Goal: Task Accomplishment & Management: Manage account settings

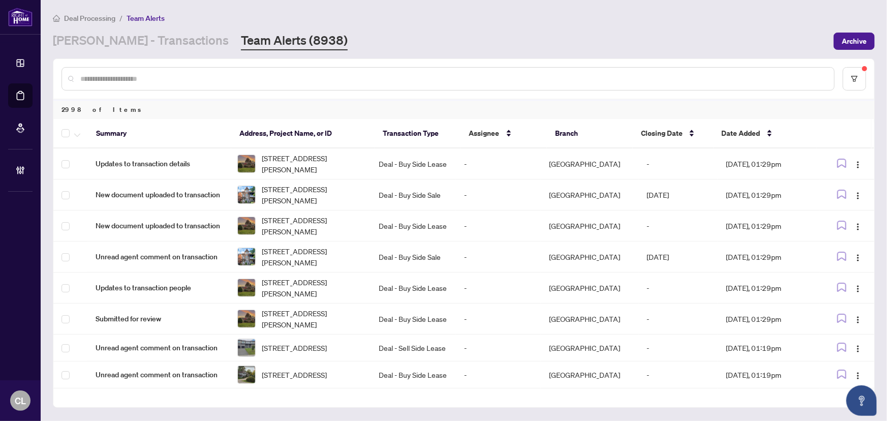
click at [184, 78] on input "text" at bounding box center [453, 78] width 746 height 11
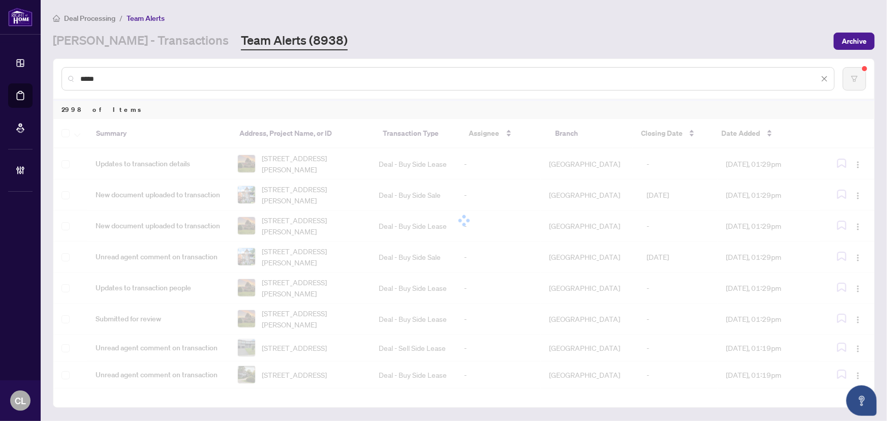
type input "*****"
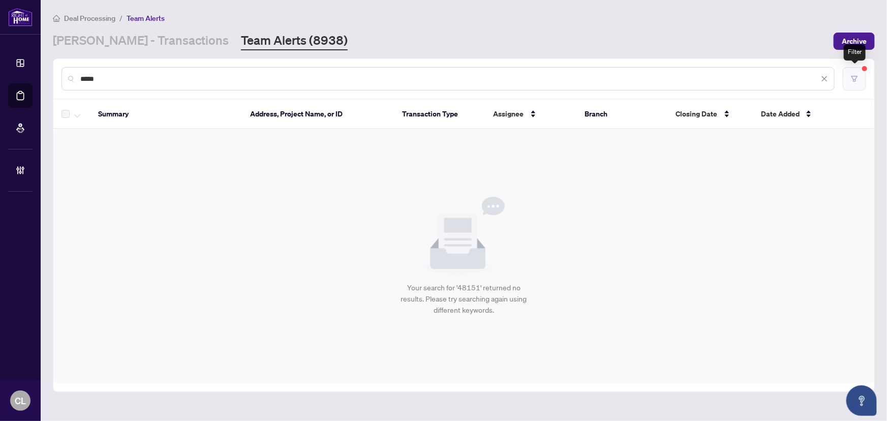
click at [859, 80] on button "button" at bounding box center [854, 78] width 23 height 23
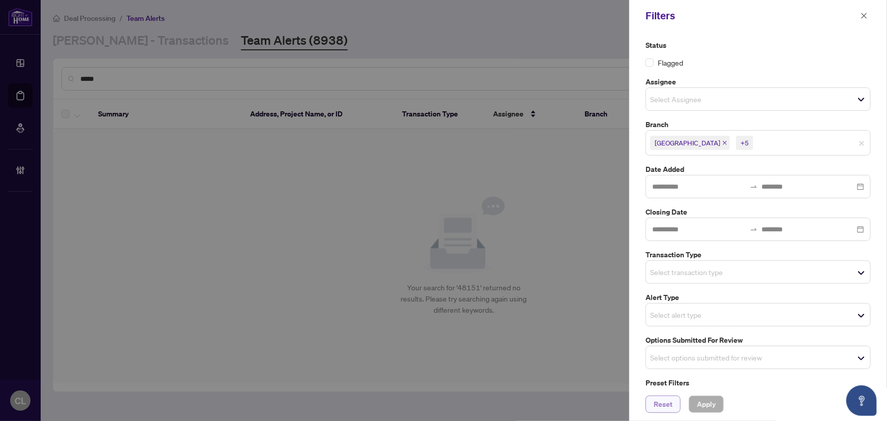
click at [672, 403] on span "Reset" at bounding box center [663, 404] width 19 height 16
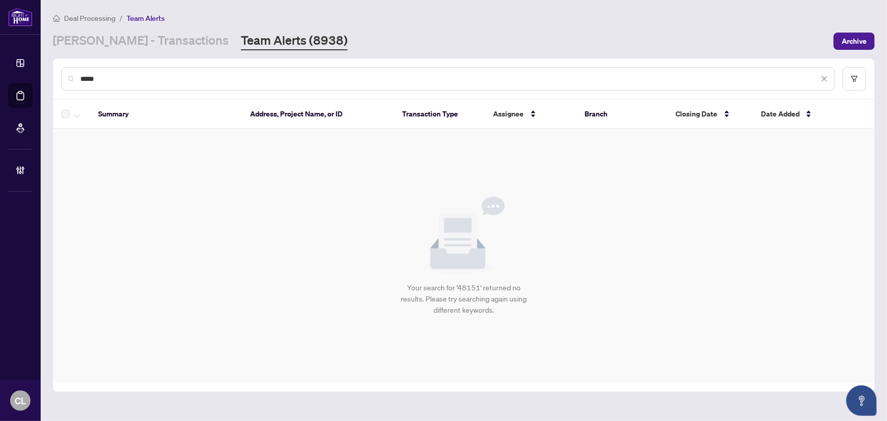
click at [282, 76] on input "*****" at bounding box center [449, 78] width 739 height 11
click at [124, 39] on link "[PERSON_NAME] - Transactions" at bounding box center [141, 41] width 176 height 18
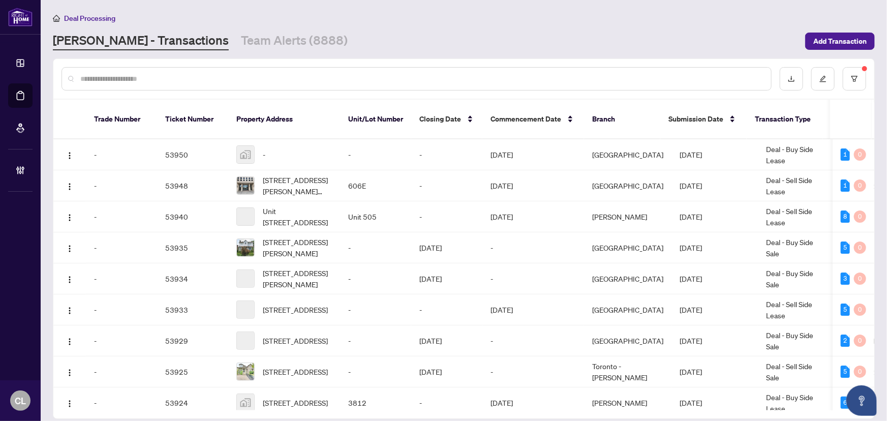
click at [114, 77] on input "text" at bounding box center [421, 78] width 683 height 11
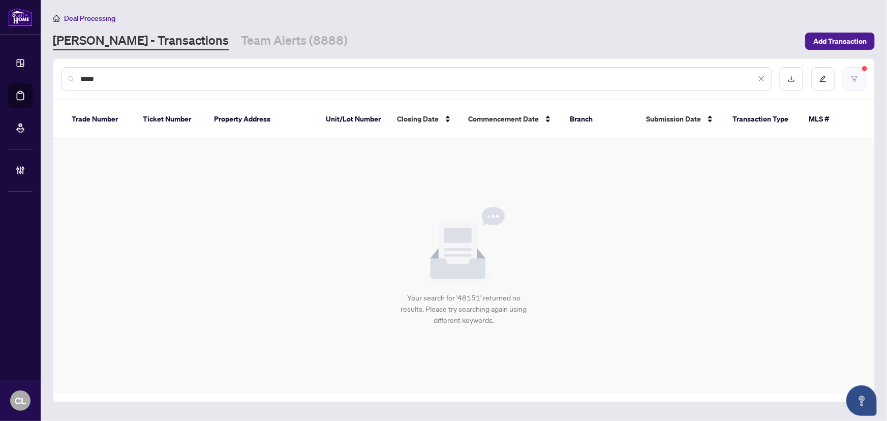
type input "*****"
click at [859, 76] on button "button" at bounding box center [854, 78] width 23 height 23
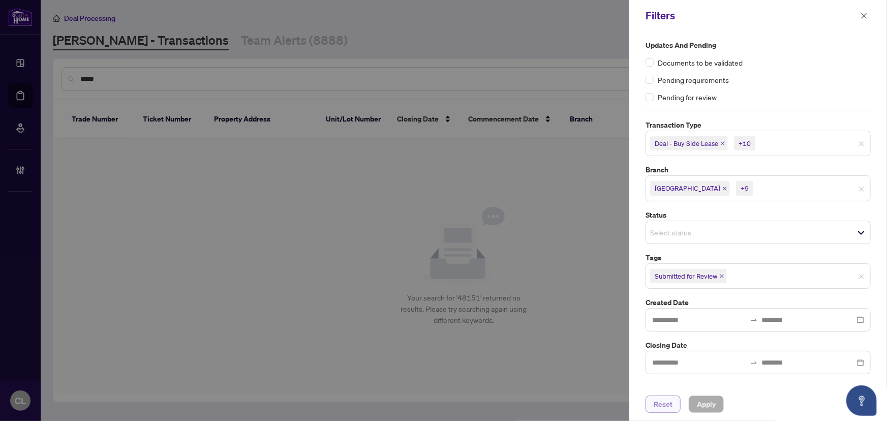
click at [666, 407] on span "Reset" at bounding box center [663, 404] width 19 height 16
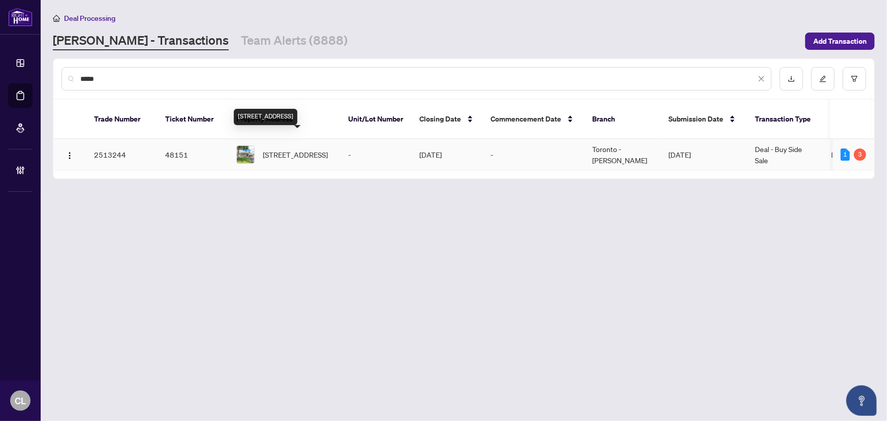
click at [290, 149] on span "16 Mozart Ave, Toronto, Ontario M1K 2V9, Canada" at bounding box center [295, 154] width 65 height 11
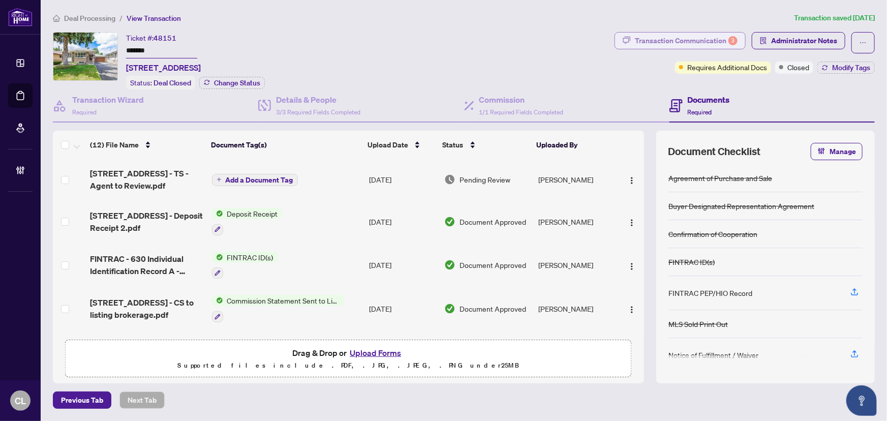
click at [673, 40] on div "Transaction Communication 3" at bounding box center [686, 41] width 103 height 16
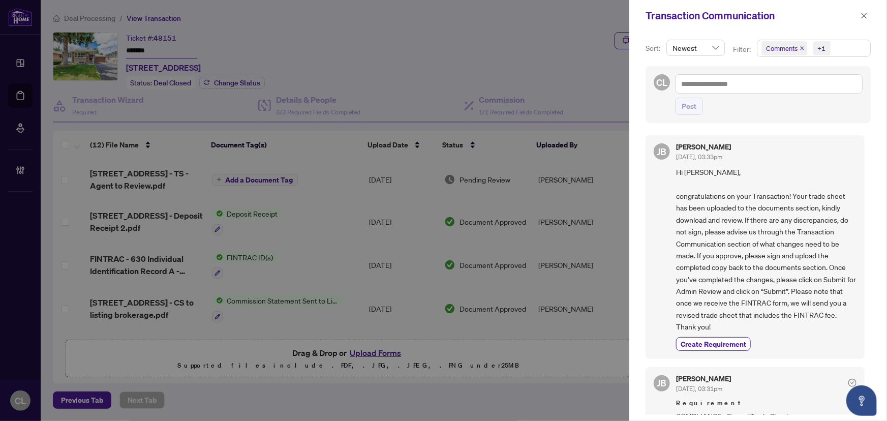
click at [773, 52] on span "Comments" at bounding box center [782, 48] width 32 height 10
click at [764, 90] on span "Select Comments" at bounding box center [767, 90] width 8 height 8
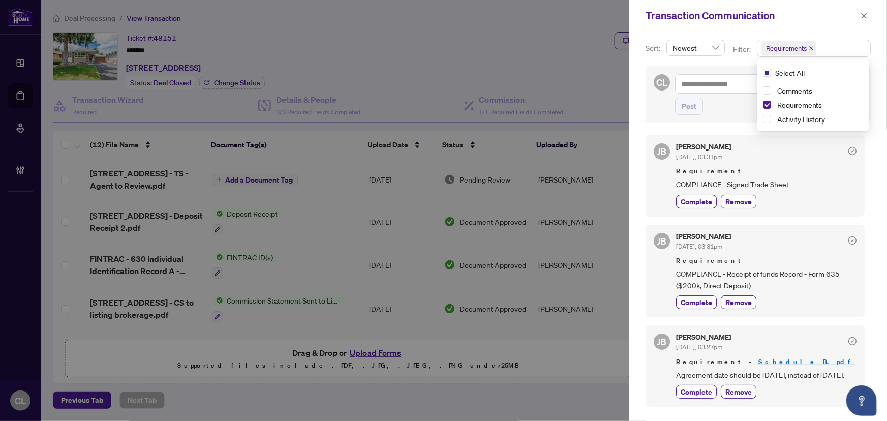
click at [469, 66] on div at bounding box center [443, 210] width 887 height 421
click at [861, 15] on icon "close" at bounding box center [864, 15] width 7 height 7
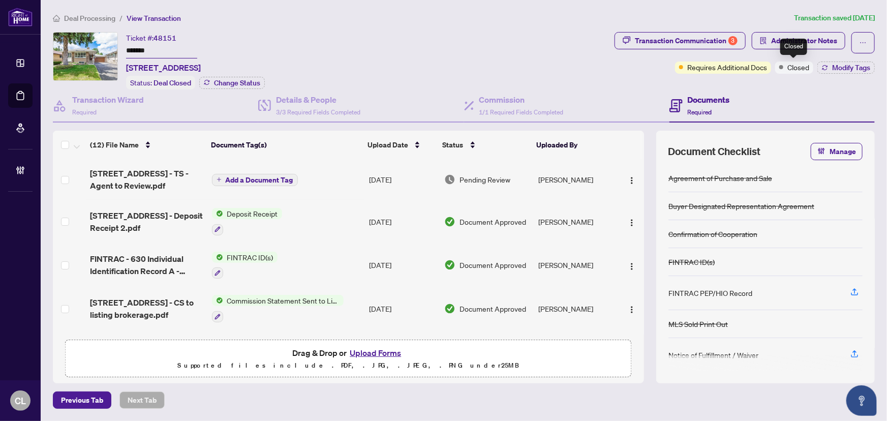
click at [796, 70] on span "Closed" at bounding box center [799, 67] width 22 height 11
click at [794, 65] on span "Closed" at bounding box center [799, 67] width 22 height 11
click at [819, 36] on span "Administrator Notes" at bounding box center [804, 41] width 66 height 16
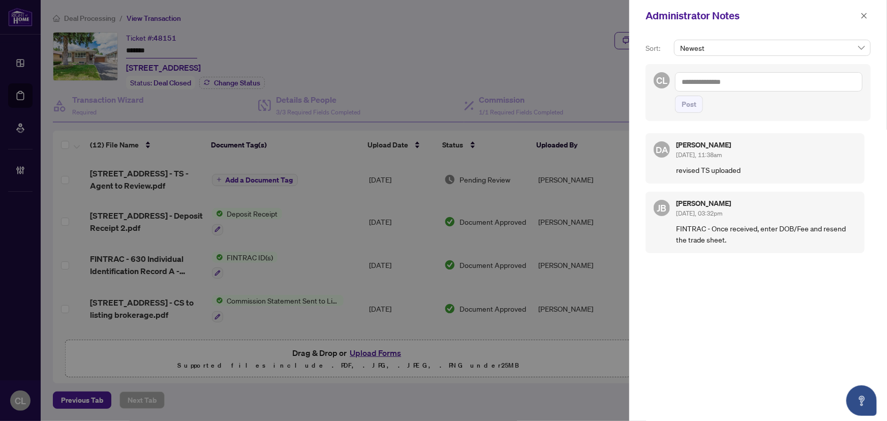
click at [574, 66] on div at bounding box center [443, 210] width 887 height 421
click at [867, 16] on icon "close" at bounding box center [864, 15] width 7 height 7
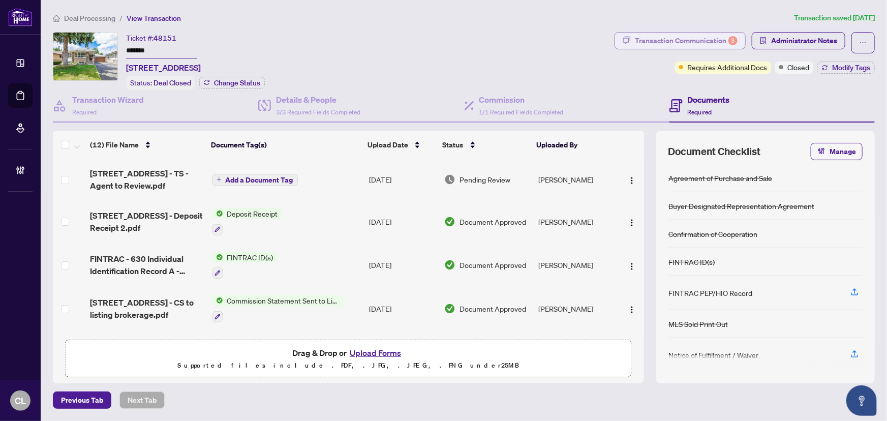
click at [697, 45] on div "Transaction Communication 3" at bounding box center [686, 41] width 103 height 16
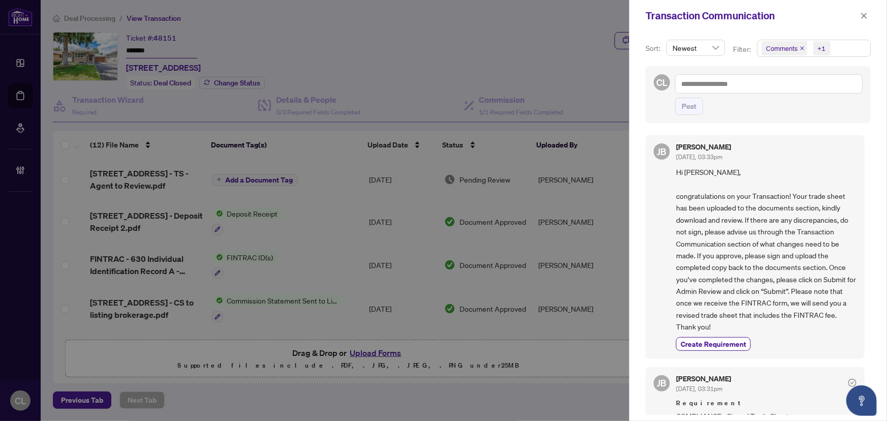
click at [563, 76] on div at bounding box center [443, 210] width 887 height 421
click at [867, 16] on icon "close" at bounding box center [864, 15] width 7 height 7
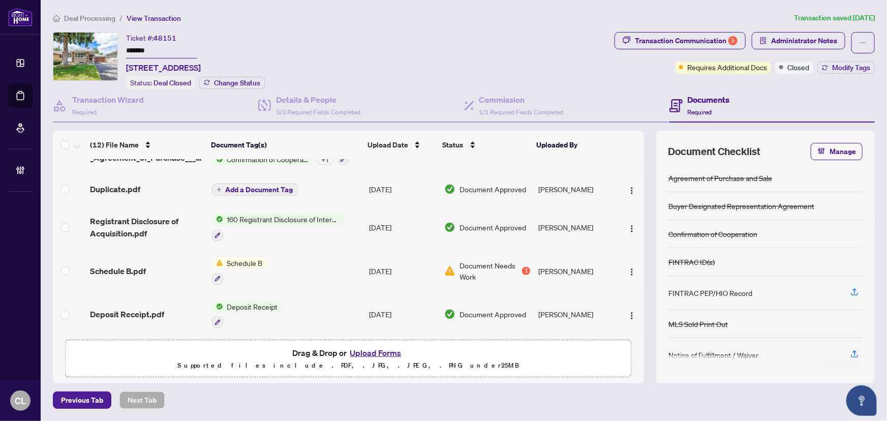
scroll to position [333, 0]
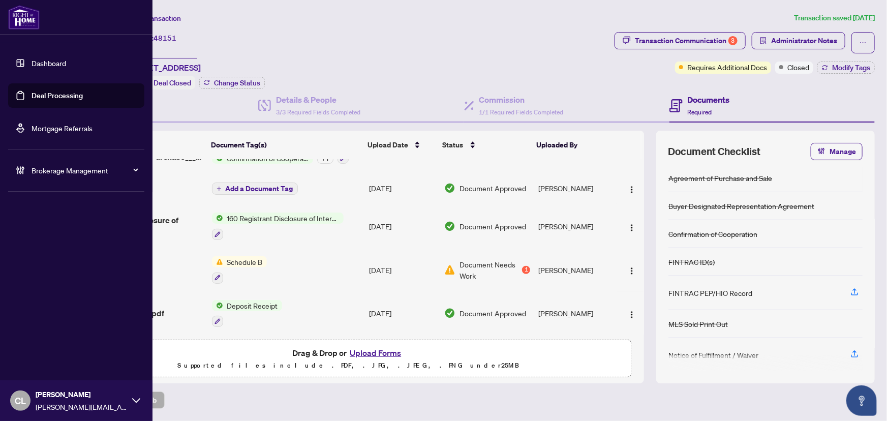
click at [42, 96] on link "Deal Processing" at bounding box center [57, 95] width 51 height 9
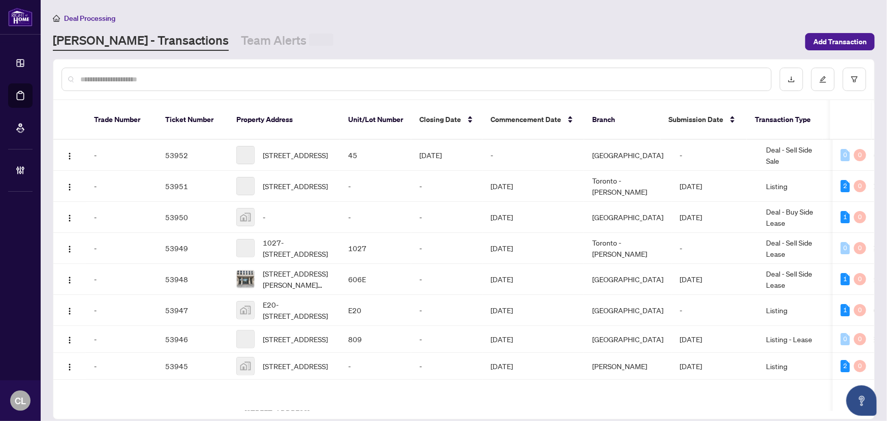
click at [196, 81] on input "text" at bounding box center [421, 79] width 683 height 11
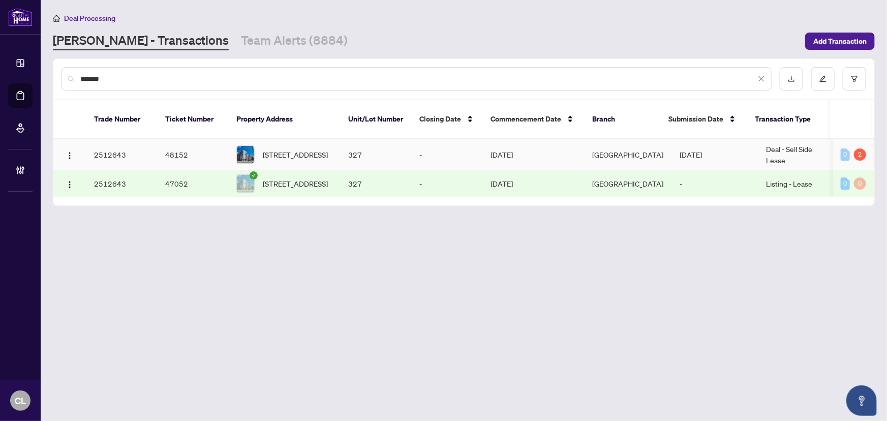
type input "*******"
click at [302, 149] on span "327-354 Gladstone Ave, Ottawa, Ontario K2P 0R4, Canada" at bounding box center [295, 154] width 65 height 11
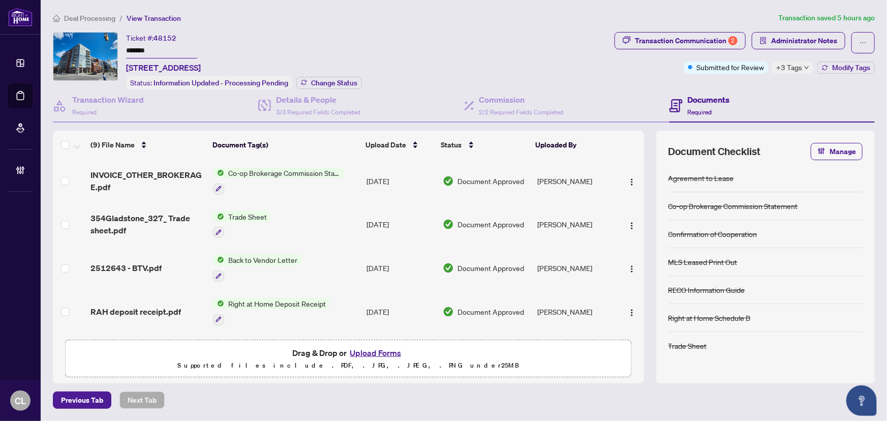
click at [799, 71] on span "+3 Tags" at bounding box center [790, 68] width 26 height 12
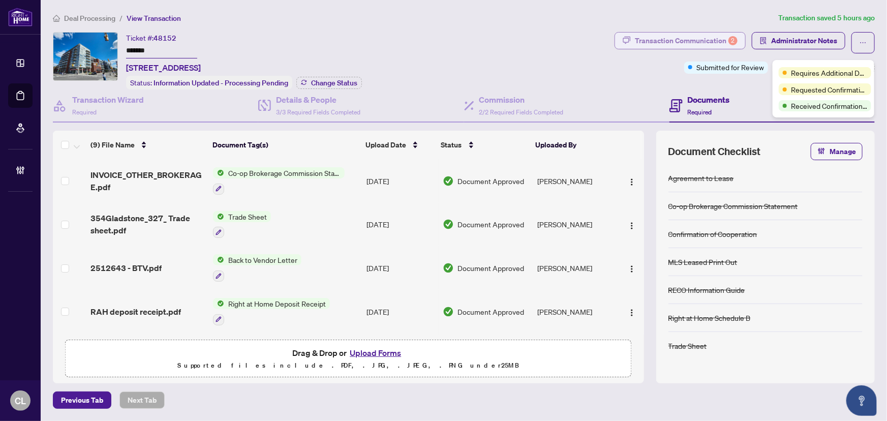
click at [668, 45] on div "Transaction Communication 2" at bounding box center [686, 41] width 103 height 16
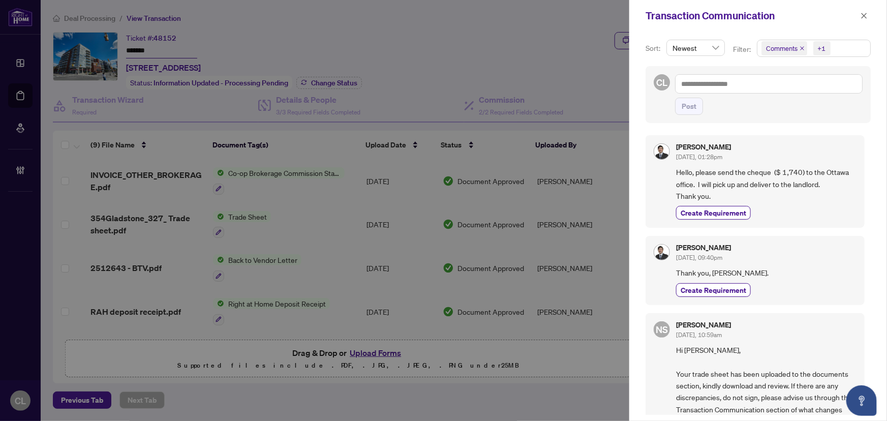
click at [541, 42] on div at bounding box center [443, 210] width 887 height 421
click at [868, 14] on icon "close" at bounding box center [864, 15] width 7 height 7
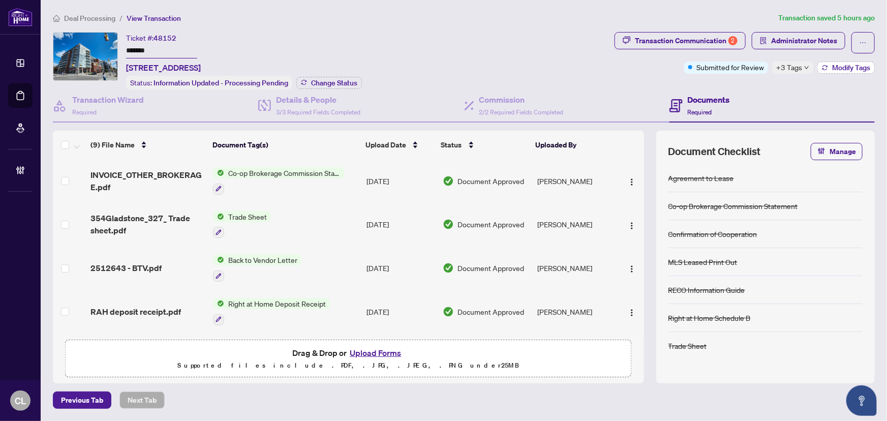
click at [849, 67] on span "Modify Tags" at bounding box center [851, 67] width 38 height 7
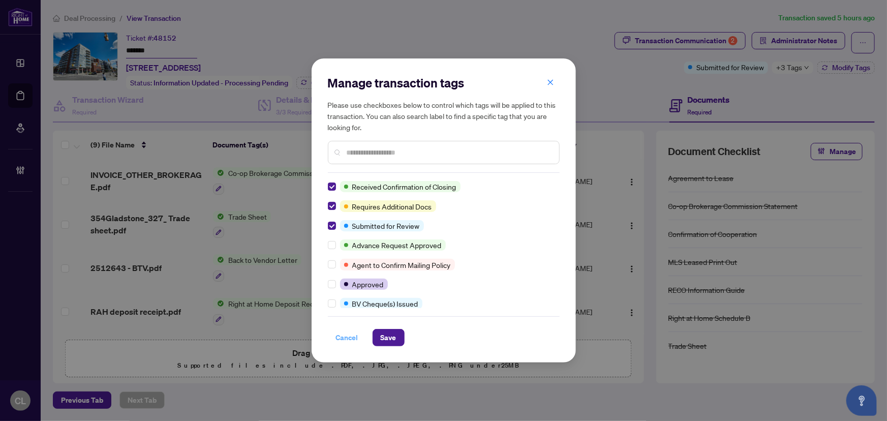
click at [353, 338] on span "Cancel" at bounding box center [347, 338] width 22 height 16
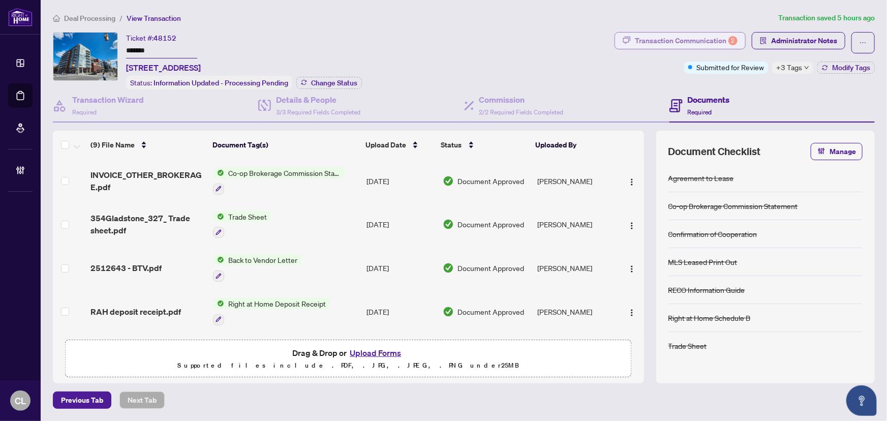
click at [695, 36] on div "Transaction Communication 2" at bounding box center [686, 41] width 103 height 16
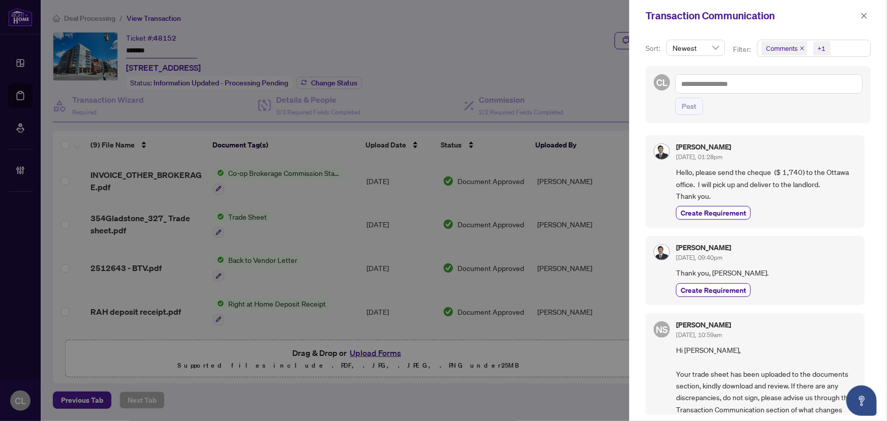
click at [502, 40] on div at bounding box center [443, 210] width 887 height 421
click at [773, 48] on span "Comments" at bounding box center [782, 48] width 32 height 10
click at [765, 88] on span "Select Comments" at bounding box center [767, 90] width 8 height 8
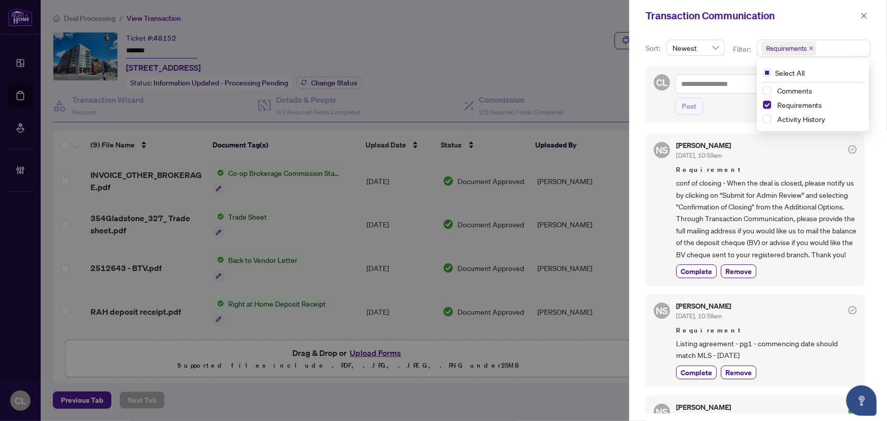
click at [560, 42] on div at bounding box center [443, 210] width 887 height 421
click at [863, 13] on icon "close" at bounding box center [864, 15] width 7 height 7
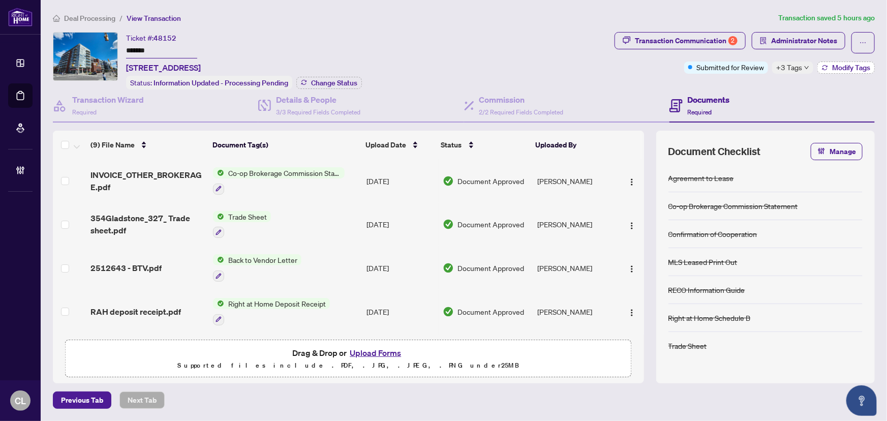
click at [845, 66] on span "Modify Tags" at bounding box center [851, 67] width 38 height 7
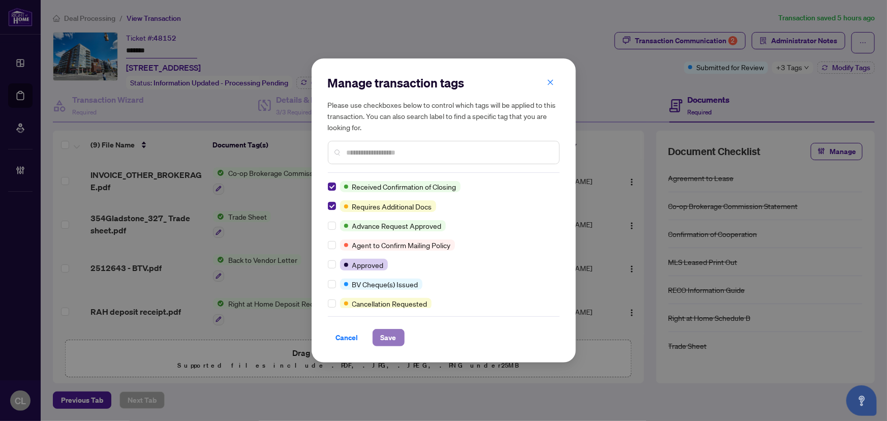
click at [388, 333] on span "Save" at bounding box center [389, 338] width 16 height 16
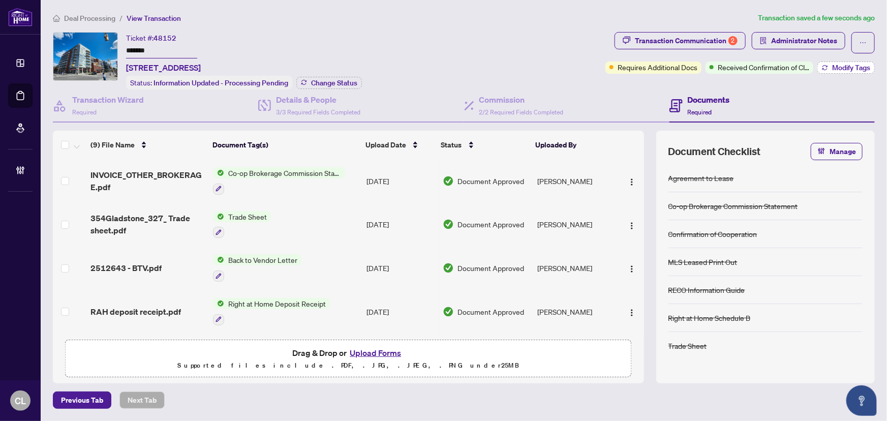
click at [856, 64] on span "Modify Tags" at bounding box center [851, 67] width 38 height 7
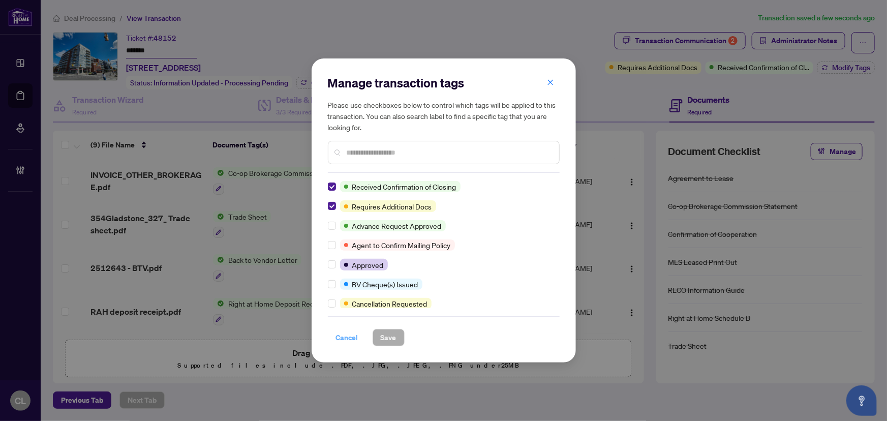
click at [343, 337] on span "Cancel" at bounding box center [347, 338] width 22 height 16
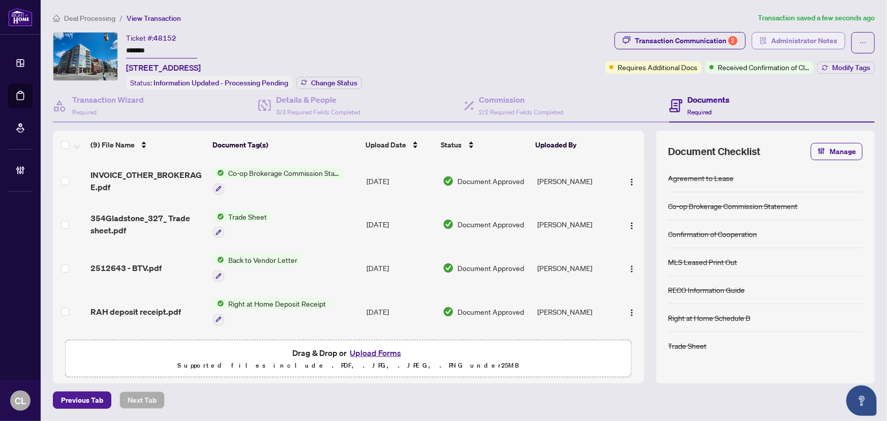
click at [776, 43] on span "Administrator Notes" at bounding box center [804, 41] width 66 height 16
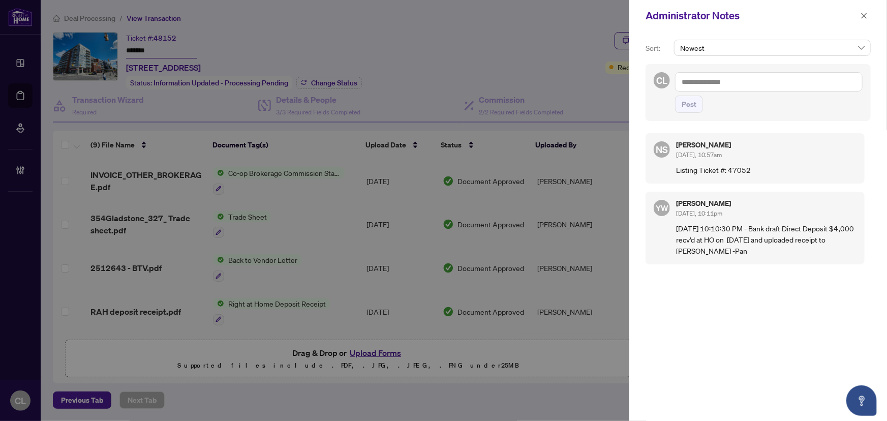
click at [590, 29] on div at bounding box center [443, 210] width 887 height 421
click at [868, 12] on icon "close" at bounding box center [864, 15] width 7 height 7
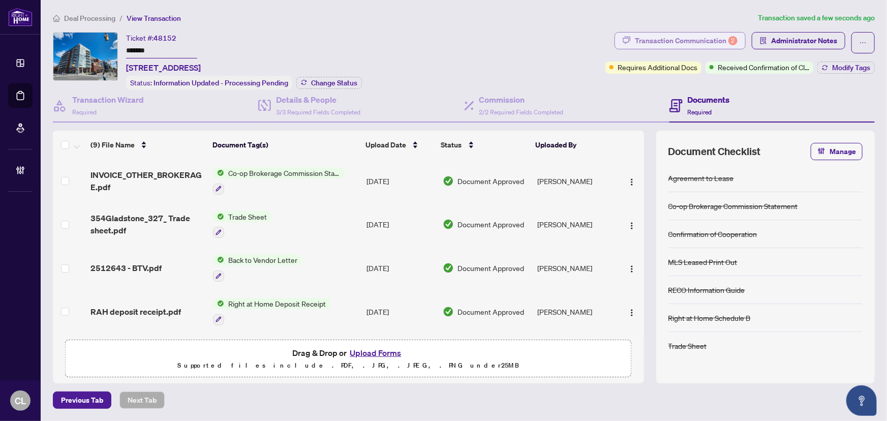
click at [714, 41] on div "Transaction Communication 2" at bounding box center [686, 41] width 103 height 16
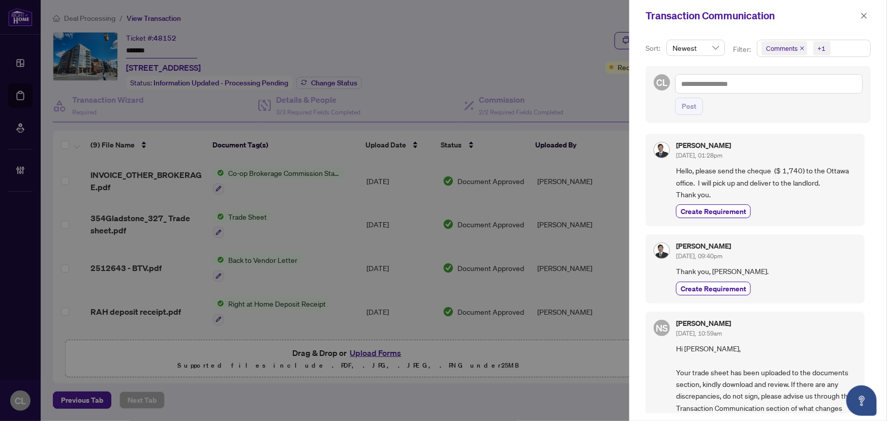
click at [488, 54] on div at bounding box center [443, 210] width 887 height 421
drag, startPoint x: 674, startPoint y: 168, endPoint x: 717, endPoint y: 192, distance: 48.9
click at [717, 192] on div "Daniel Park Sep/16/2025, 01:28pm Hello, please send the cheque ($ 1,740) to the…" at bounding box center [755, 180] width 219 height 93
click at [549, 26] on div at bounding box center [443, 210] width 887 height 421
click at [862, 13] on icon "close" at bounding box center [865, 16] width 6 height 6
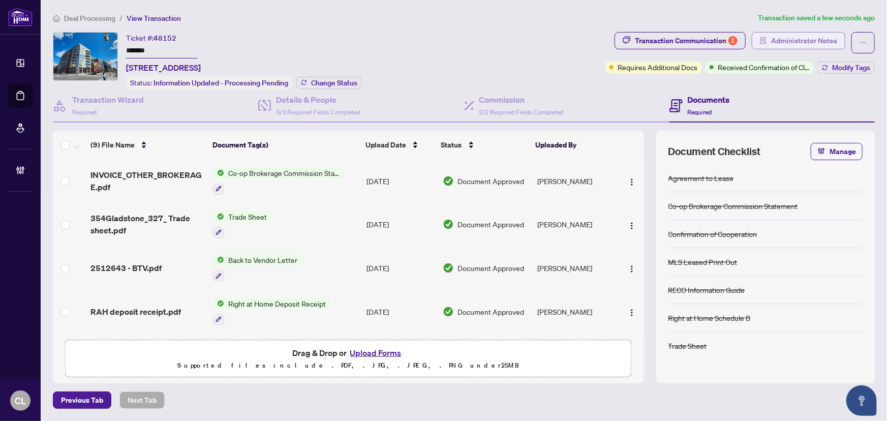
click at [818, 45] on span "Administrator Notes" at bounding box center [804, 41] width 66 height 16
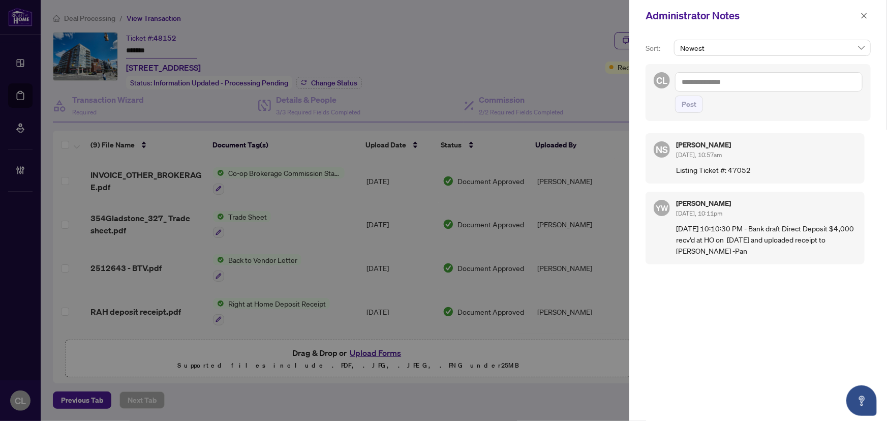
click at [731, 82] on textarea at bounding box center [769, 81] width 188 height 19
click at [731, 82] on li "RAHR Accoun ting" at bounding box center [758, 88] width 104 height 17
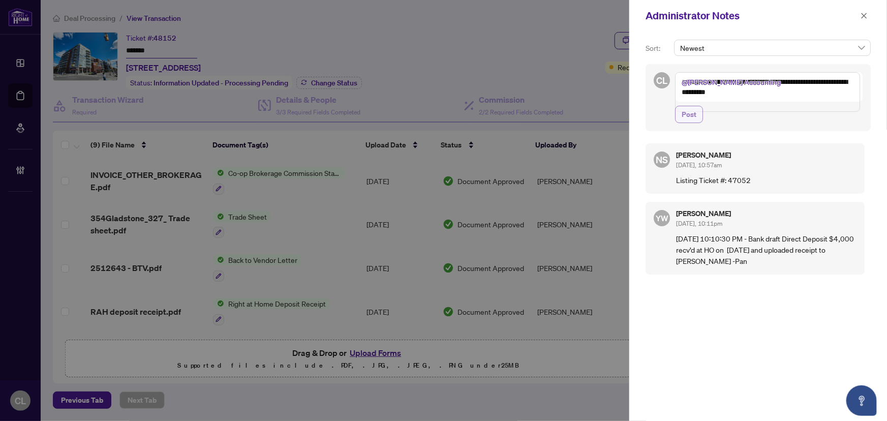
type textarea "**********"
click at [684, 123] on span "Post" at bounding box center [689, 114] width 15 height 16
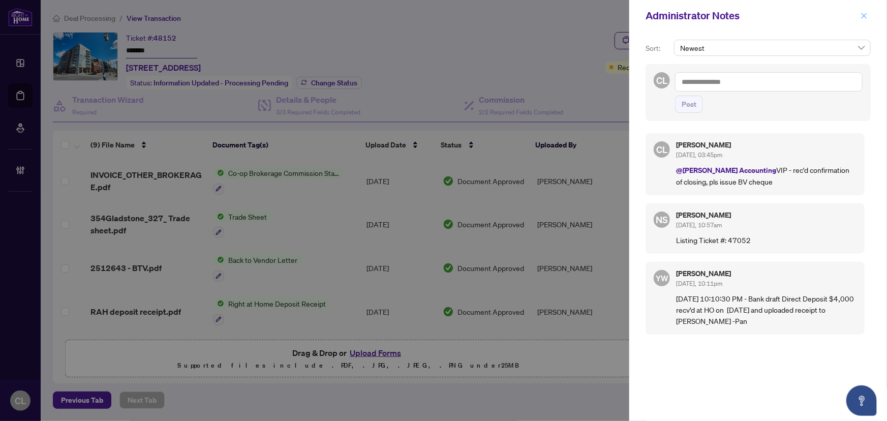
click at [864, 10] on span "button" at bounding box center [864, 16] width 7 height 16
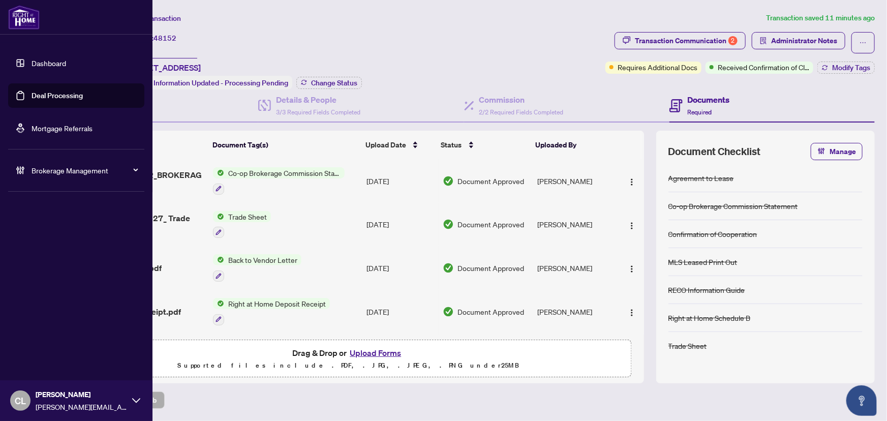
click at [61, 97] on link "Deal Processing" at bounding box center [57, 95] width 51 height 9
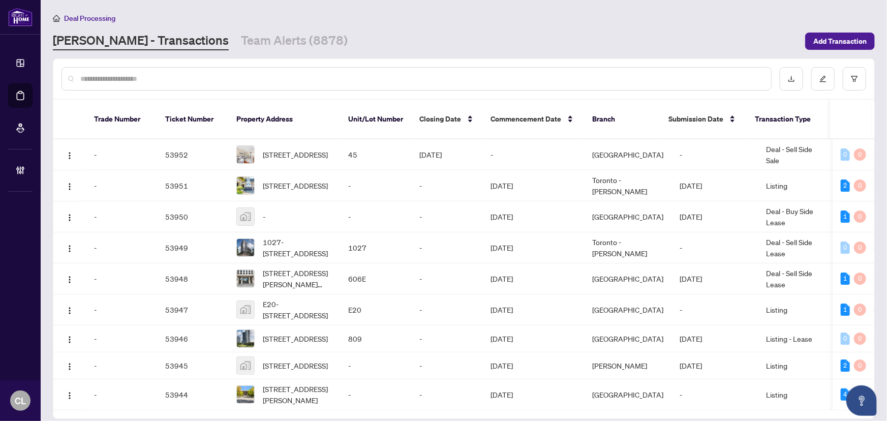
click at [166, 76] on input "text" at bounding box center [421, 78] width 683 height 11
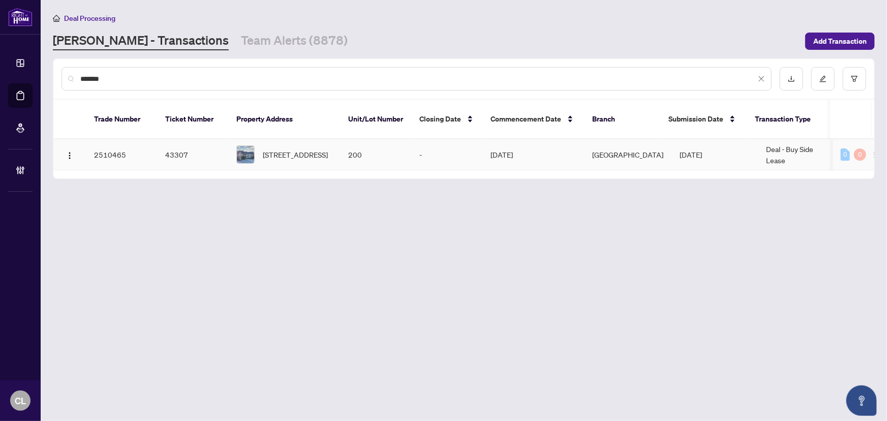
type input "*******"
click at [284, 149] on span "200-936 The East Mall, Toronto, Ontario M9B 6J8, Canada" at bounding box center [295, 154] width 65 height 11
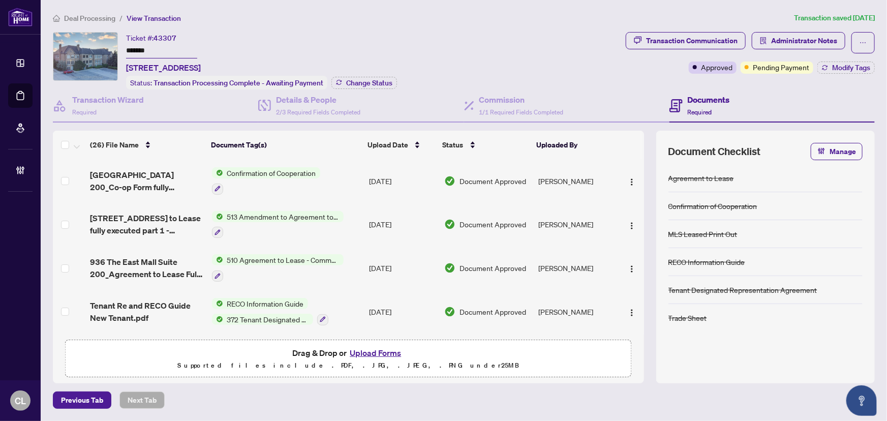
click at [466, 63] on div "Ticket #: 43307 ******* 200-936 The East Mall, Toronto, Ontario M9B 6J8, Canada…" at bounding box center [337, 60] width 569 height 57
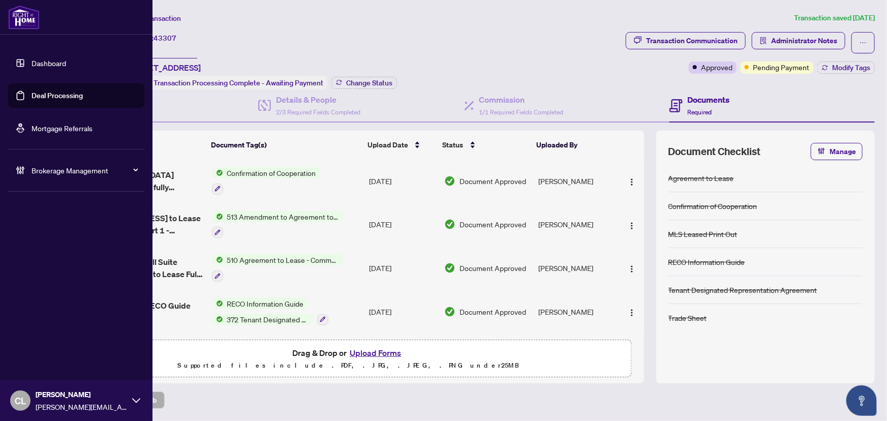
click at [68, 94] on link "Deal Processing" at bounding box center [57, 95] width 51 height 9
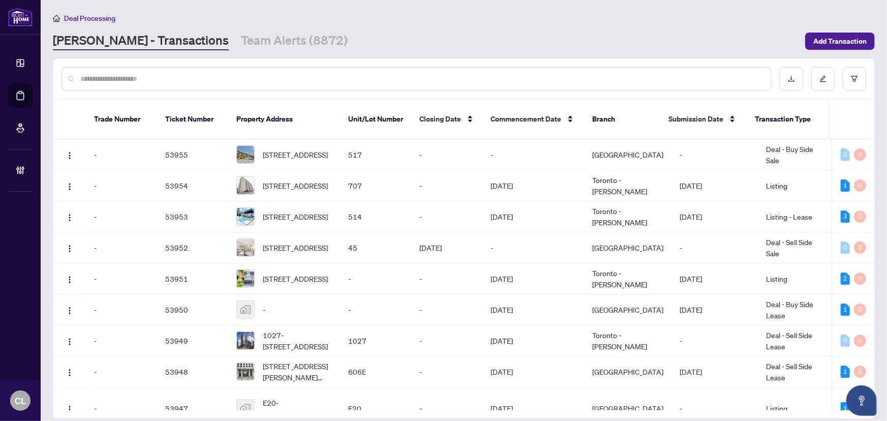
click at [236, 81] on input "text" at bounding box center [421, 78] width 683 height 11
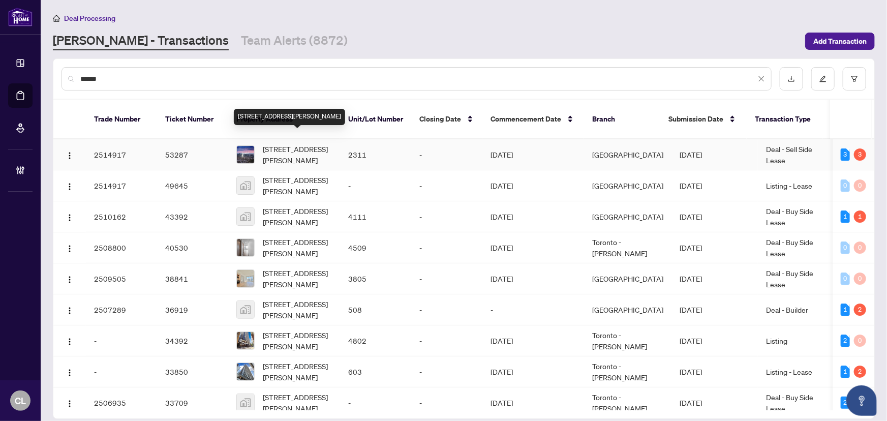
type input "******"
click at [321, 143] on span "[STREET_ADDRESS][PERSON_NAME]" at bounding box center [297, 154] width 69 height 22
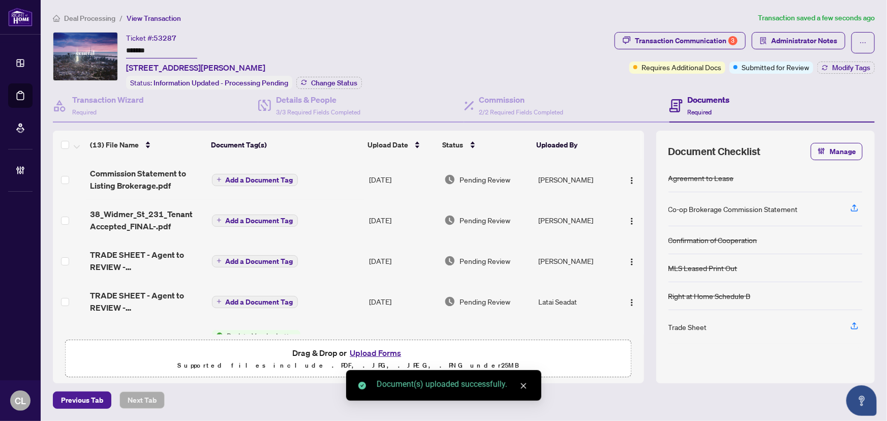
click at [233, 179] on span "Add a Document Tag" at bounding box center [260, 179] width 68 height 7
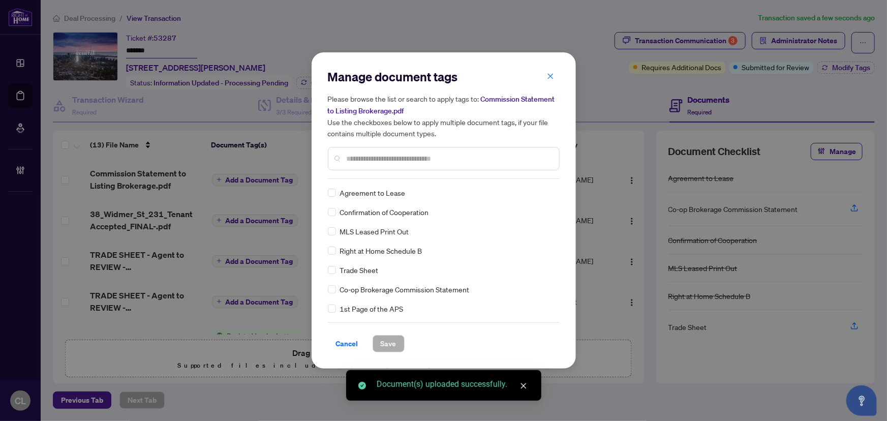
click at [379, 176] on div "Manage document tags Please browse the list or search to apply tags to: Commiss…" at bounding box center [444, 124] width 232 height 110
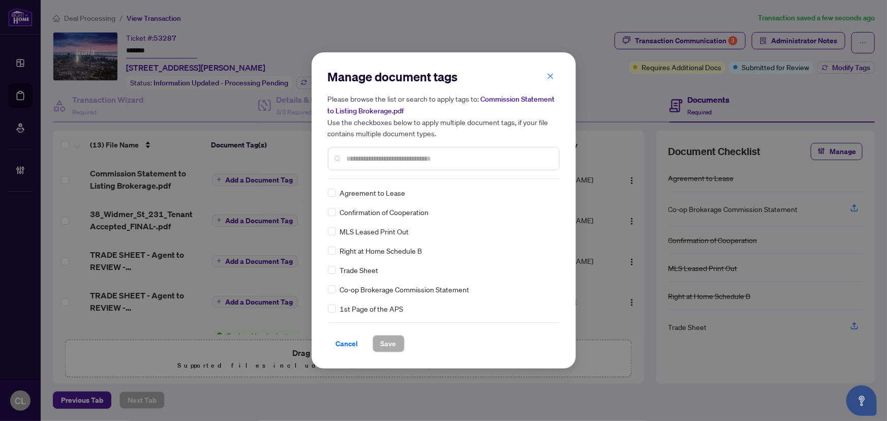
click at [378, 159] on input "text" at bounding box center [449, 158] width 204 height 11
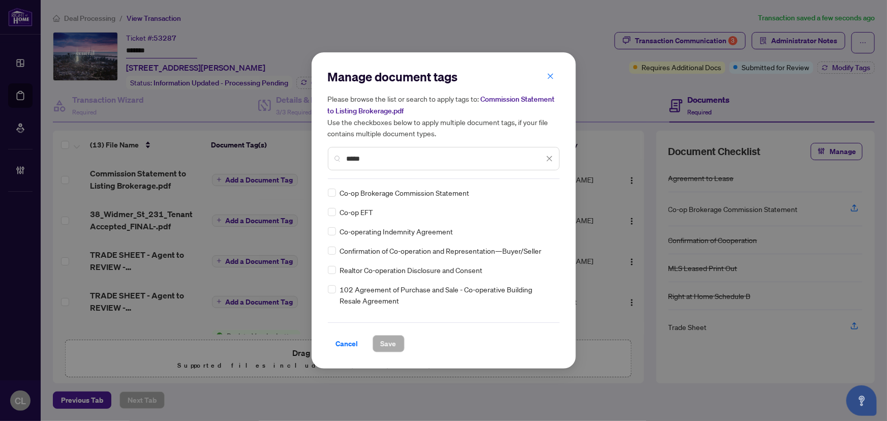
type input "*****"
drag, startPoint x: 544, startPoint y: 194, endPoint x: 554, endPoint y: 218, distance: 26.4
click at [547, 194] on icon at bounding box center [550, 193] width 6 height 4
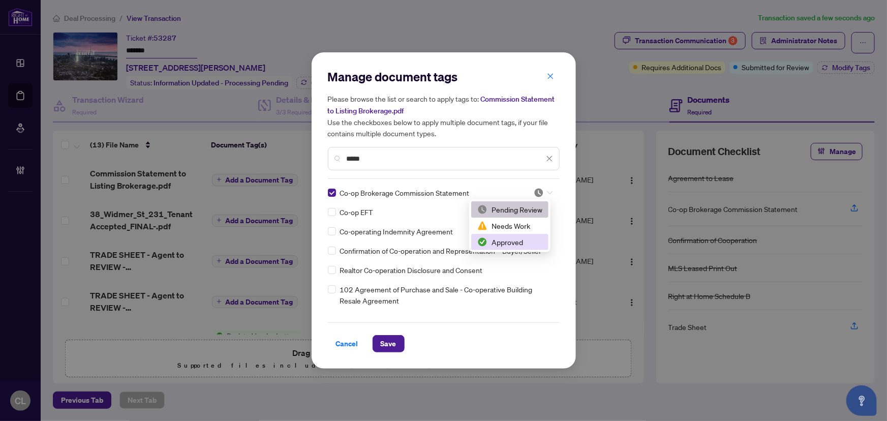
click at [529, 242] on div "Approved" at bounding box center [510, 241] width 65 height 11
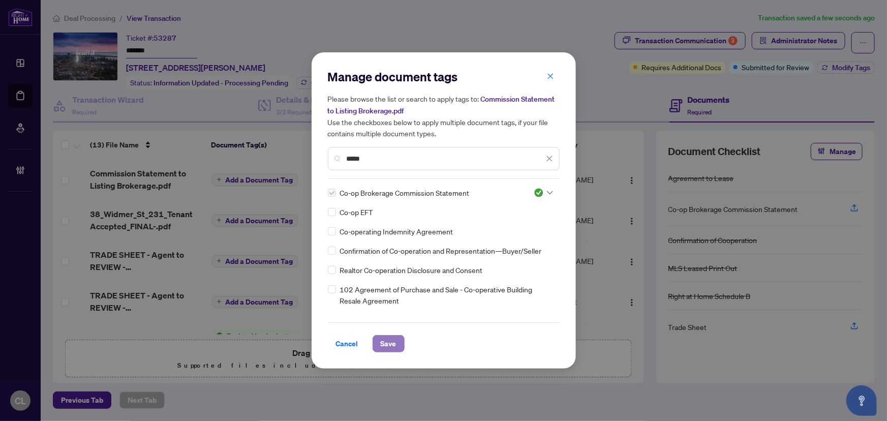
click at [386, 343] on span "Save" at bounding box center [389, 344] width 16 height 16
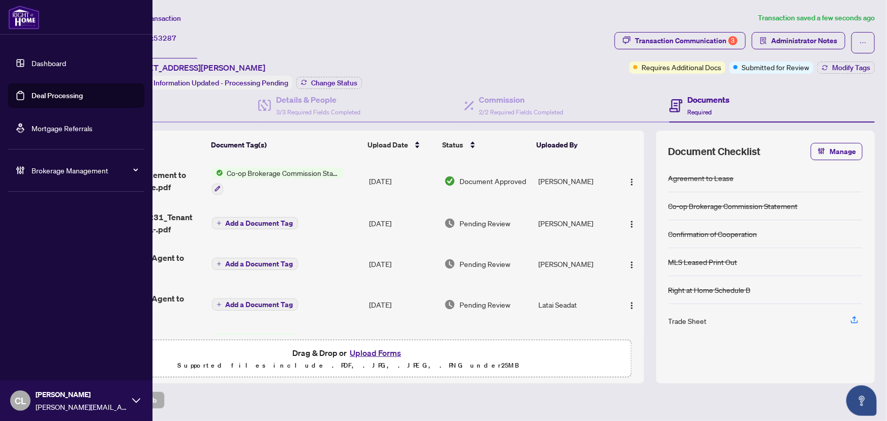
drag, startPoint x: 40, startPoint y: 98, endPoint x: 61, endPoint y: 97, distance: 20.9
click at [40, 98] on link "Deal Processing" at bounding box center [57, 95] width 51 height 9
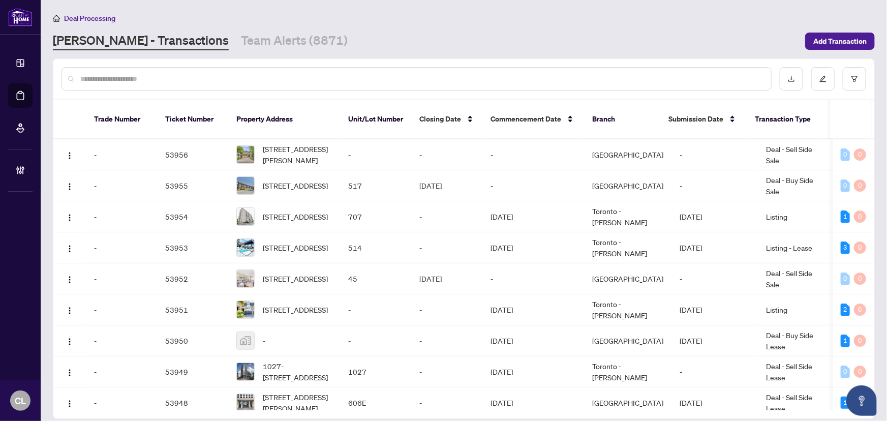
click at [176, 81] on input "text" at bounding box center [421, 78] width 683 height 11
type input "*"
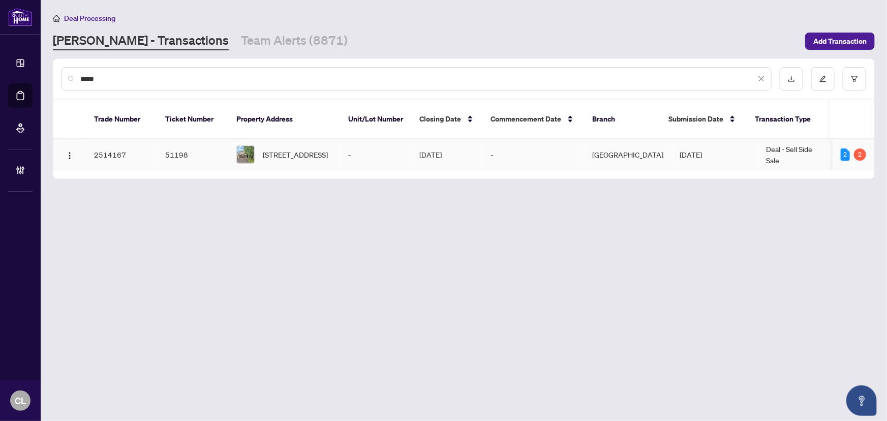
type input "*****"
click at [270, 149] on span "3727 Mountain Meadows Cres, Gloucester, Ontario K1V 1V7, Canada" at bounding box center [295, 154] width 65 height 11
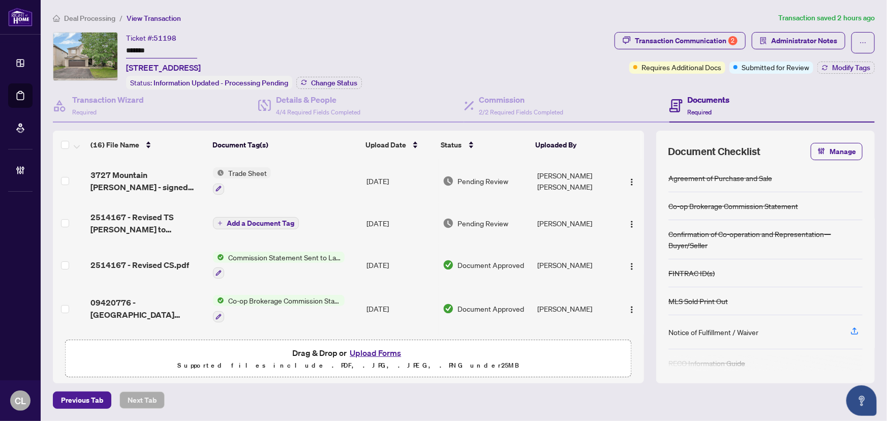
click at [250, 254] on span "Commission Statement Sent to Lawyer" at bounding box center [284, 257] width 121 height 11
click at [237, 307] on span "Commission Statement Sent to Lawyer" at bounding box center [284, 304] width 131 height 11
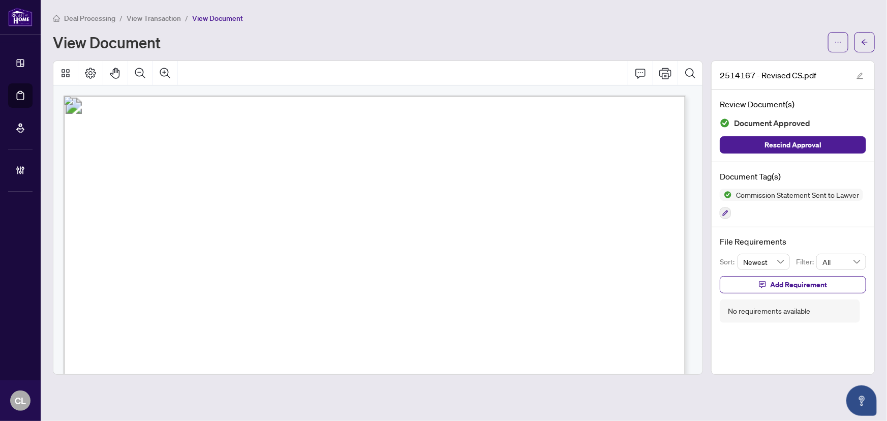
scroll to position [231, 0]
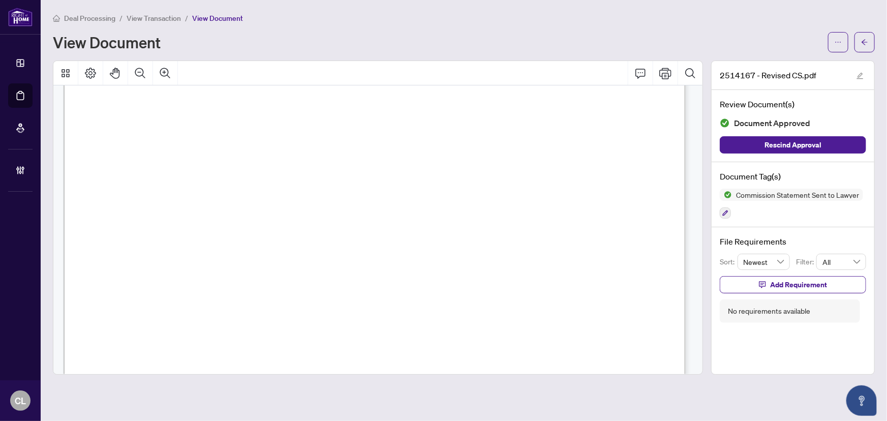
click at [199, 66] on div at bounding box center [377, 73] width 649 height 24
drag, startPoint x: 471, startPoint y: 36, endPoint x: 749, endPoint y: 29, distance: 277.8
click at [471, 36] on div "View Document" at bounding box center [437, 42] width 769 height 16
click at [863, 34] on span "button" at bounding box center [864, 42] width 7 height 16
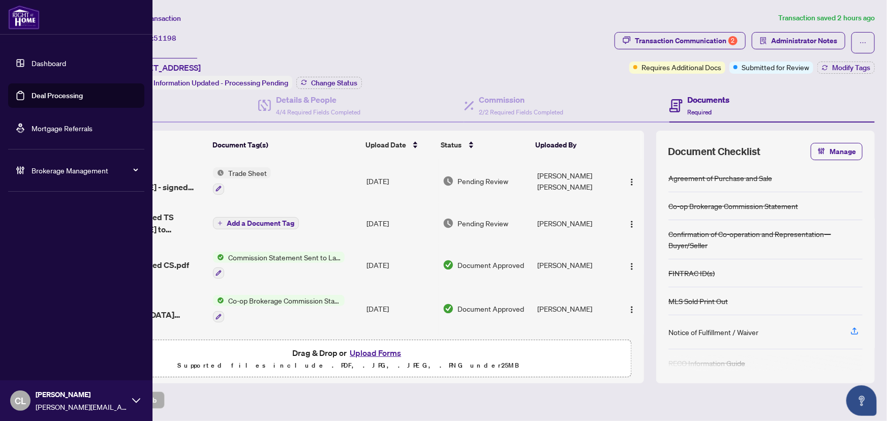
click at [57, 98] on link "Deal Processing" at bounding box center [57, 95] width 51 height 9
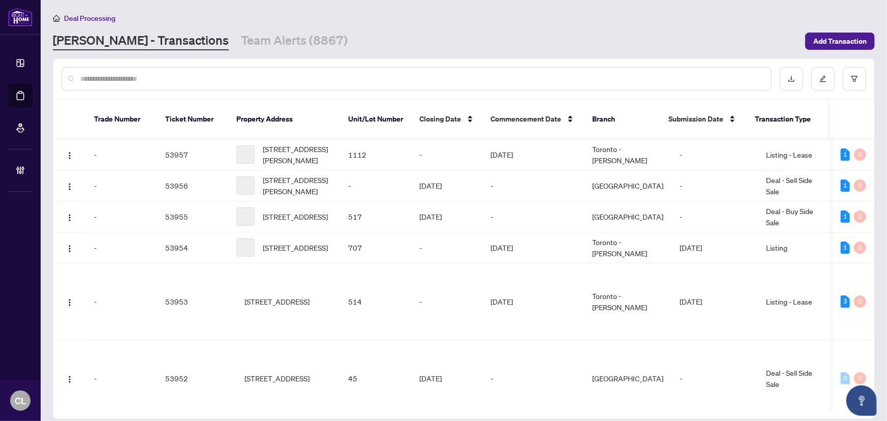
click at [168, 74] on input "text" at bounding box center [421, 78] width 683 height 11
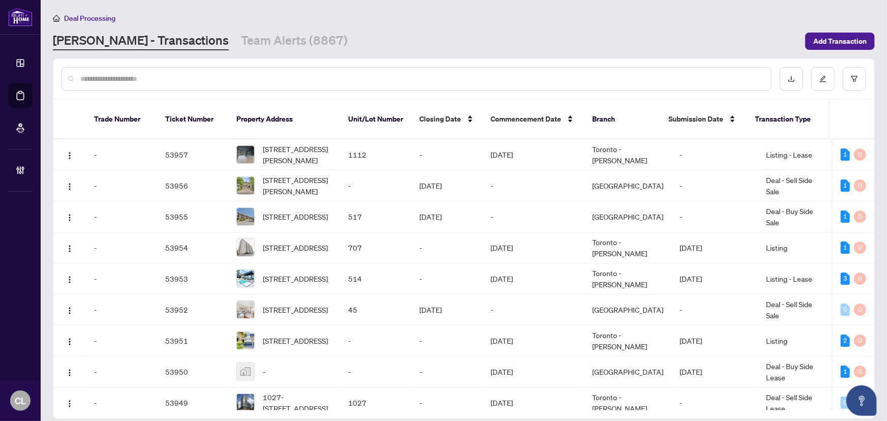
click at [167, 76] on input "text" at bounding box center [421, 78] width 683 height 11
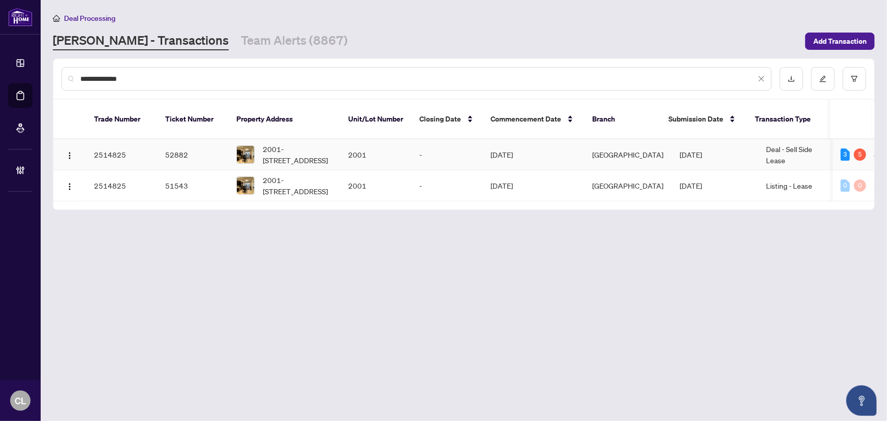
type input "**********"
click at [262, 143] on div "2001-105 Oneida Cres, Richmond Hill, Ontario L4B 0H6, Canada" at bounding box center [284, 154] width 96 height 22
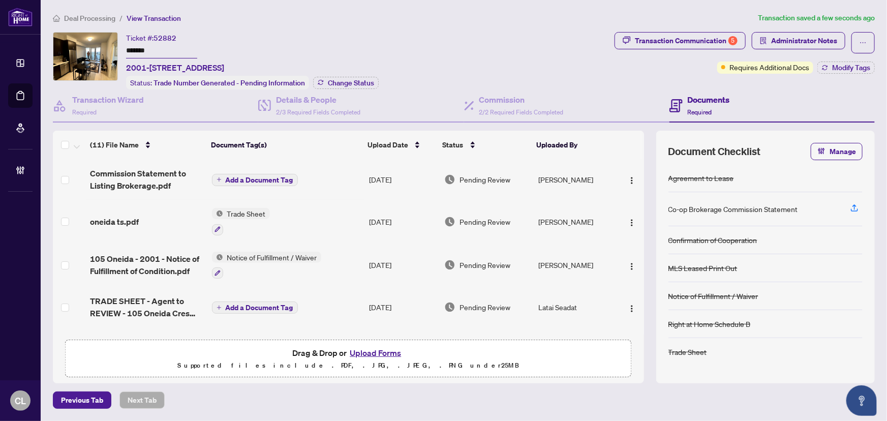
click at [239, 176] on span "Add a Document Tag" at bounding box center [260, 179] width 68 height 7
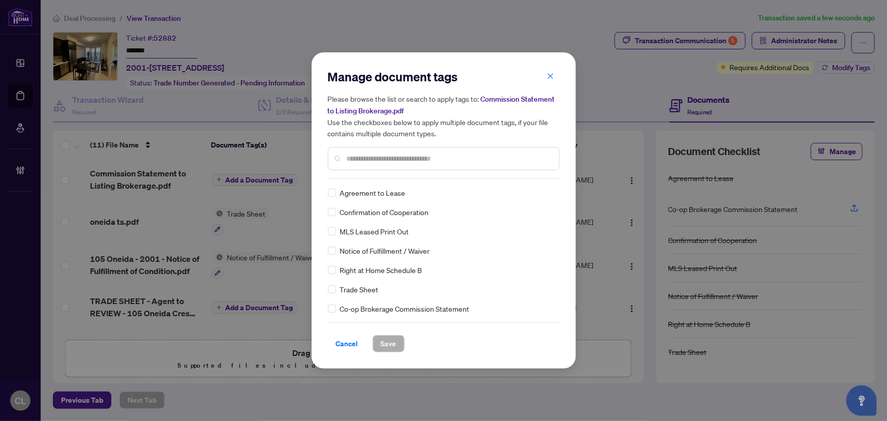
click at [357, 163] on input "text" at bounding box center [449, 158] width 204 height 11
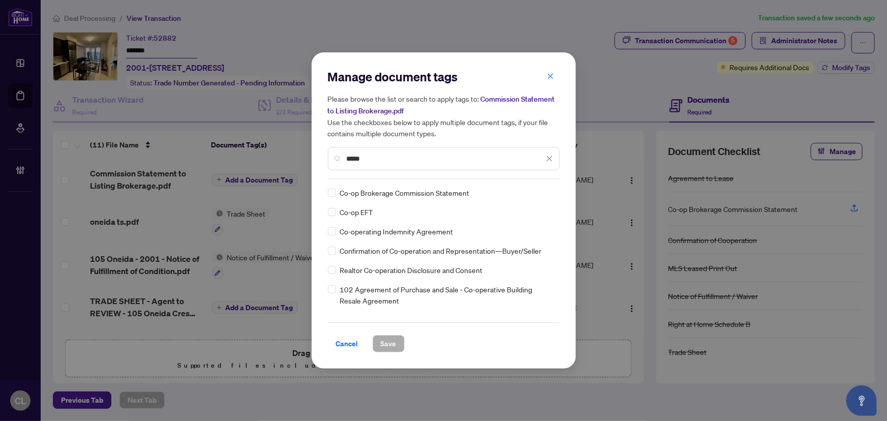
type input "*****"
click at [543, 192] on div at bounding box center [543, 193] width 19 height 10
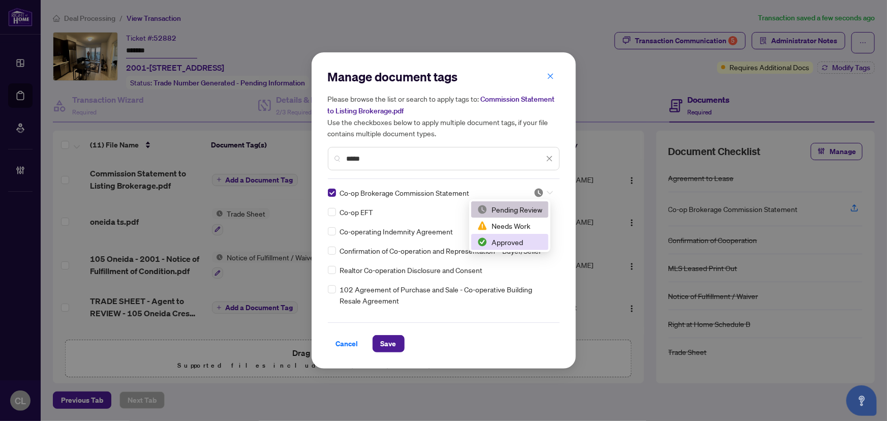
click at [532, 243] on div "Approved" at bounding box center [510, 241] width 65 height 11
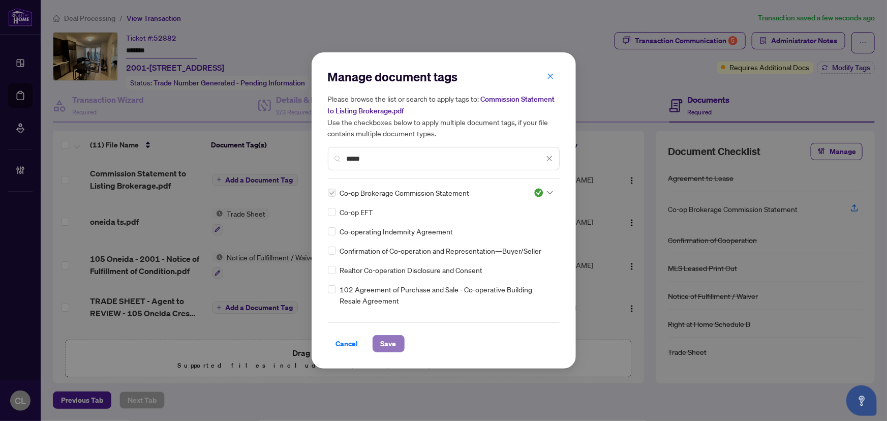
click at [397, 344] on button "Save" at bounding box center [389, 343] width 32 height 17
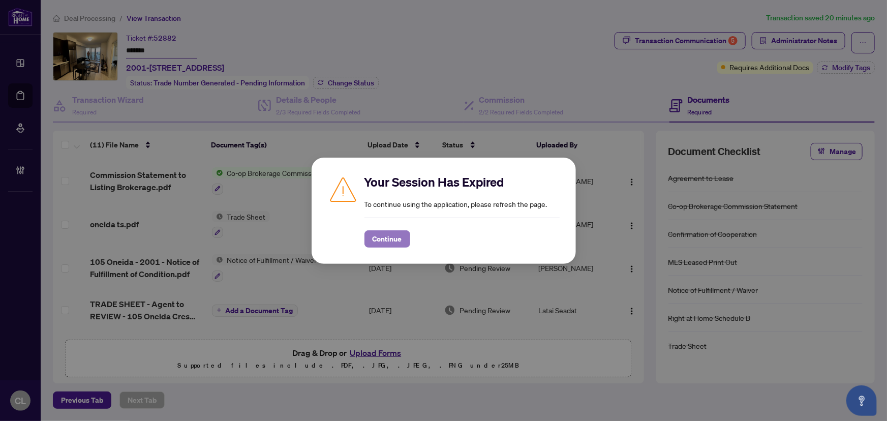
click at [386, 236] on span "Continue" at bounding box center [387, 239] width 29 height 16
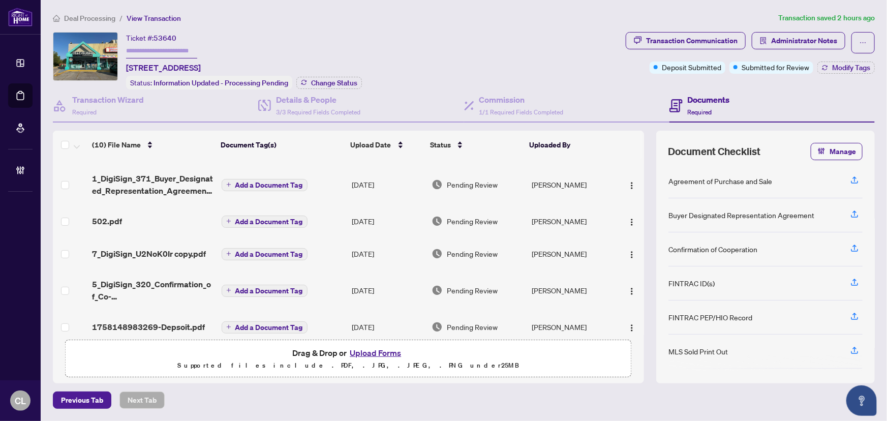
scroll to position [210, 0]
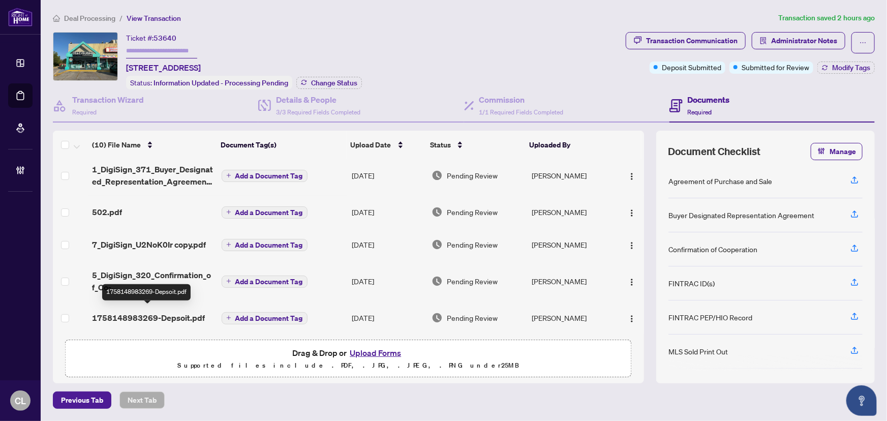
click at [144, 317] on span "1758148983269-Depsoit.pdf" at bounding box center [148, 318] width 113 height 12
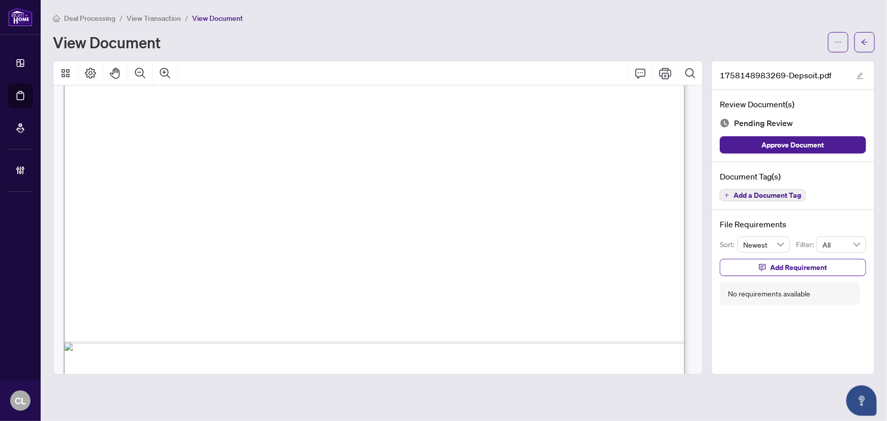
scroll to position [462, 0]
click at [866, 46] on span "button" at bounding box center [864, 42] width 7 height 16
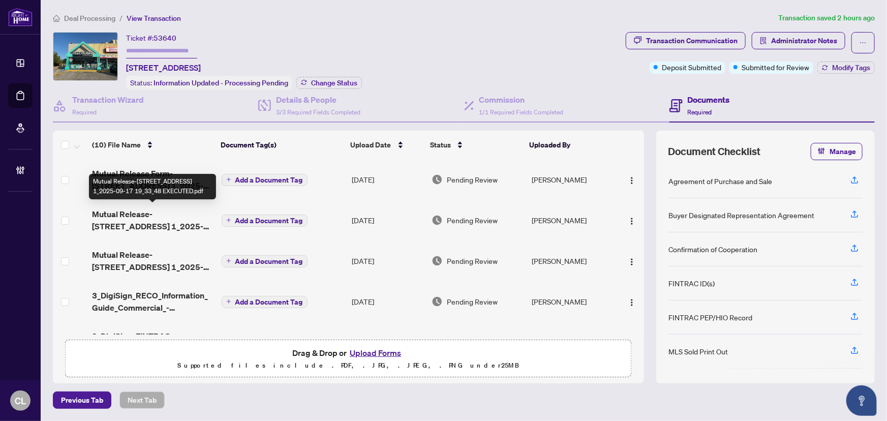
click at [183, 220] on span "Mutual Release-[STREET_ADDRESS] 1_2025-09-17 19_33_48 EXECUTED.pdf" at bounding box center [152, 220] width 121 height 24
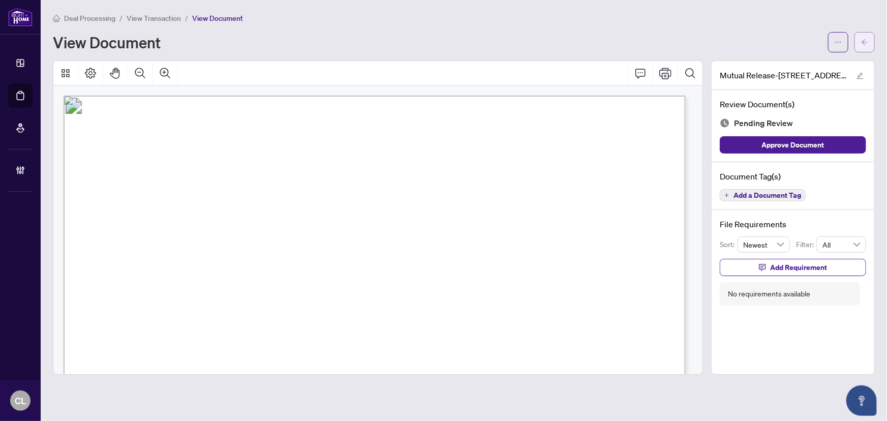
click at [868, 39] on icon "arrow-left" at bounding box center [864, 42] width 7 height 7
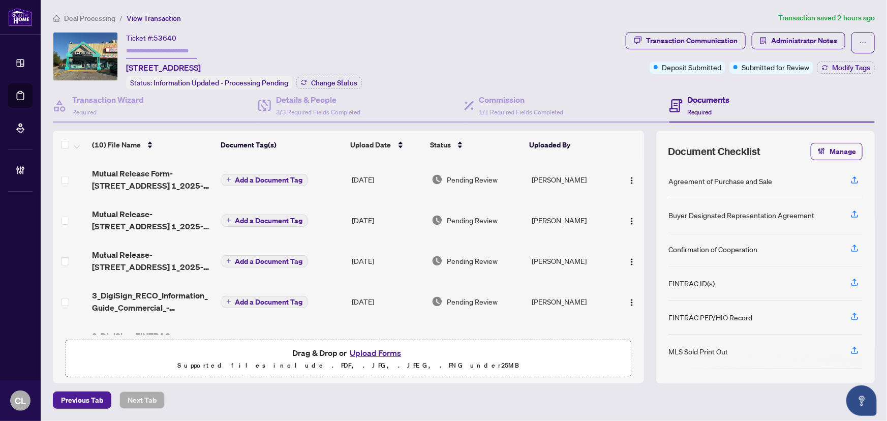
click at [193, 55] on input "text" at bounding box center [161, 51] width 71 height 15
click at [185, 50] on input "text" at bounding box center [161, 51] width 71 height 15
click at [181, 47] on input "text" at bounding box center [161, 51] width 71 height 15
type input "*"
type input "***"
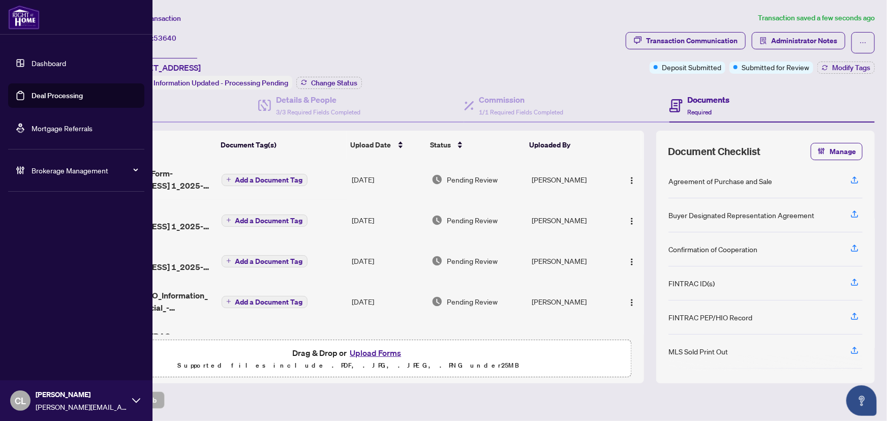
click at [46, 97] on link "Deal Processing" at bounding box center [57, 95] width 51 height 9
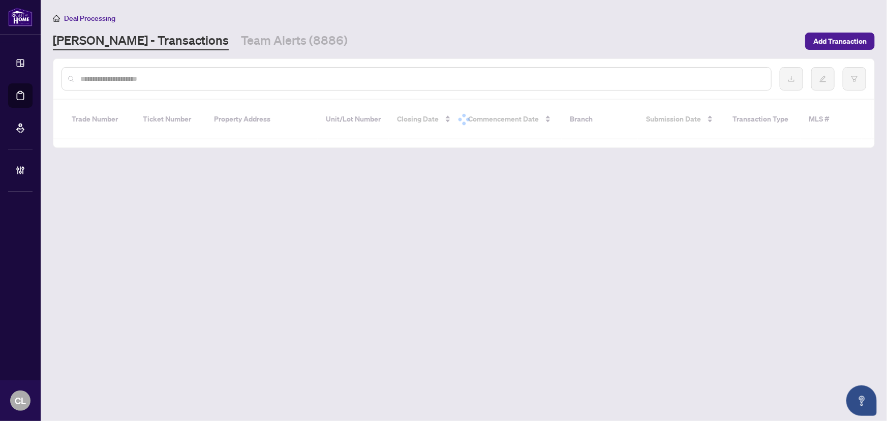
click at [177, 78] on input "text" at bounding box center [421, 78] width 683 height 11
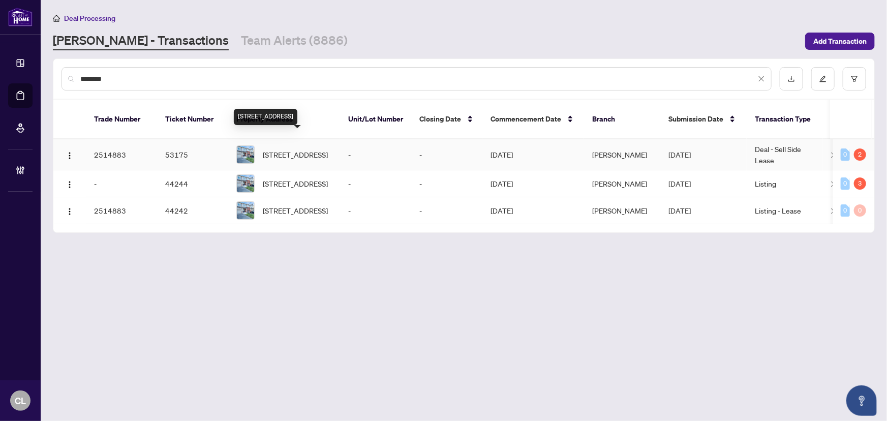
type input "********"
click at [299, 149] on span "[STREET_ADDRESS]" at bounding box center [295, 154] width 65 height 11
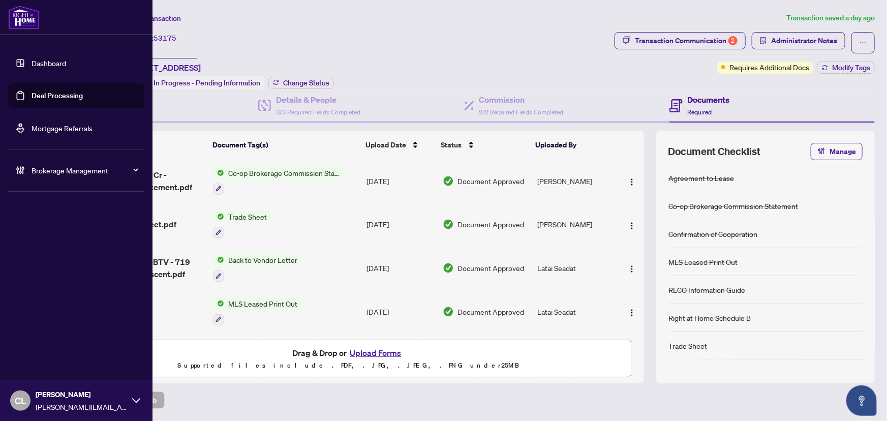
drag, startPoint x: 54, startPoint y: 91, endPoint x: 105, endPoint y: 92, distance: 50.9
click at [54, 91] on link "Deal Processing" at bounding box center [57, 95] width 51 height 9
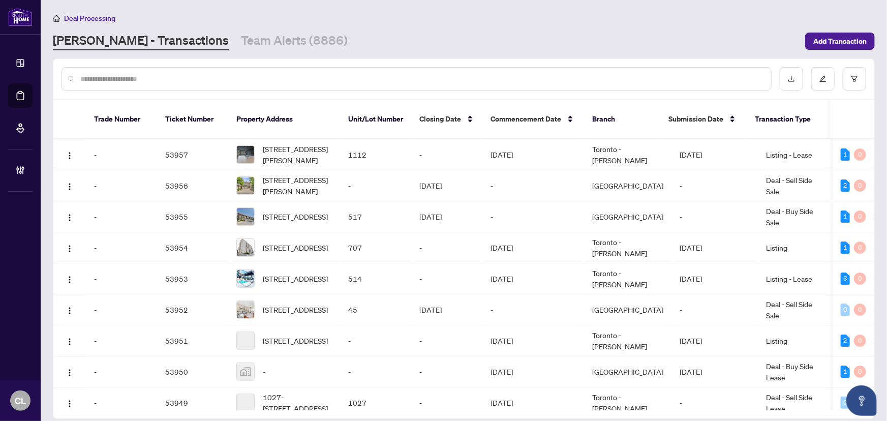
click at [184, 79] on input "text" at bounding box center [421, 78] width 683 height 11
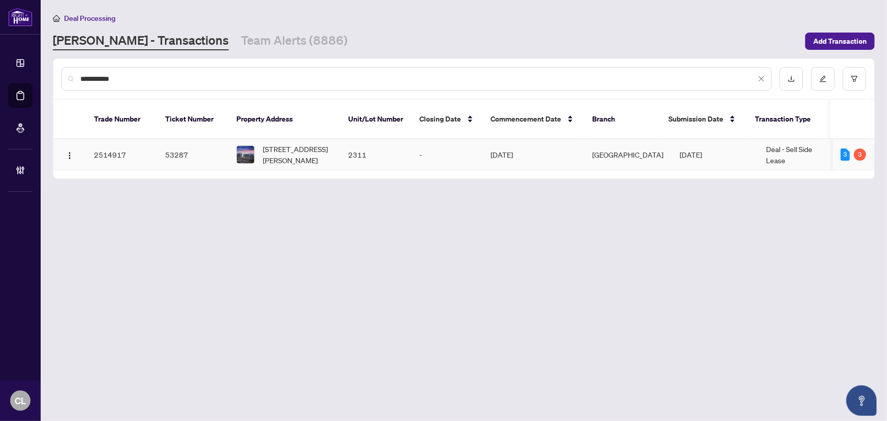
type input "**********"
click at [305, 143] on span "[STREET_ADDRESS][PERSON_NAME]" at bounding box center [297, 154] width 69 height 22
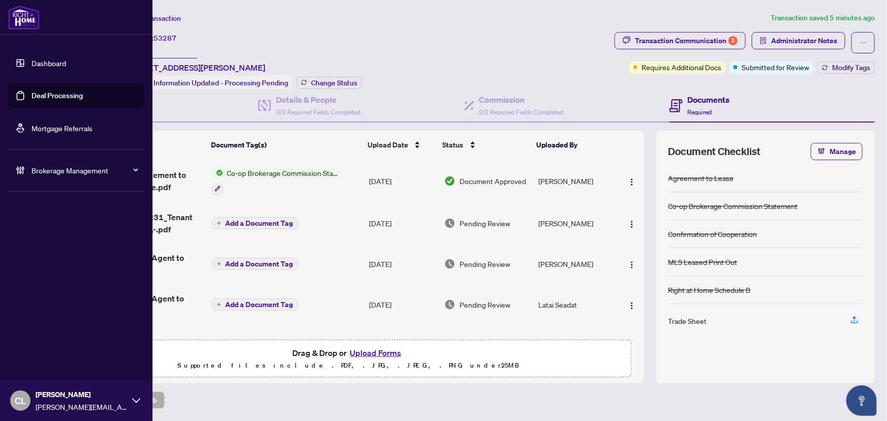
click at [50, 96] on link "Deal Processing" at bounding box center [57, 95] width 51 height 9
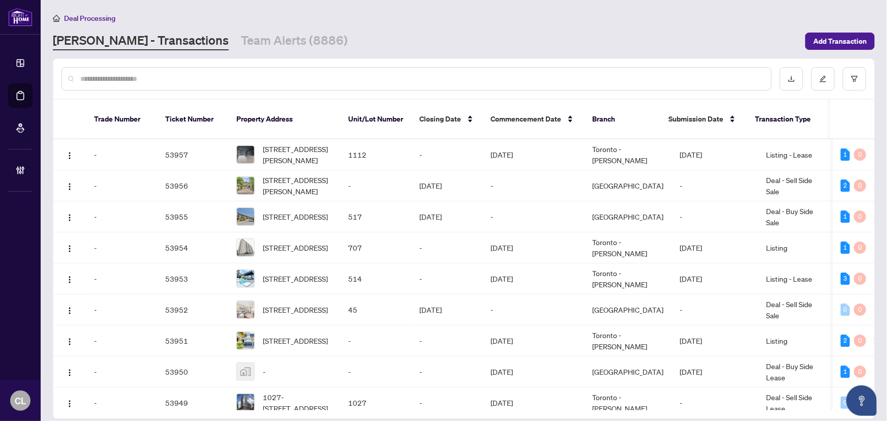
click at [164, 78] on input "text" at bounding box center [421, 78] width 683 height 11
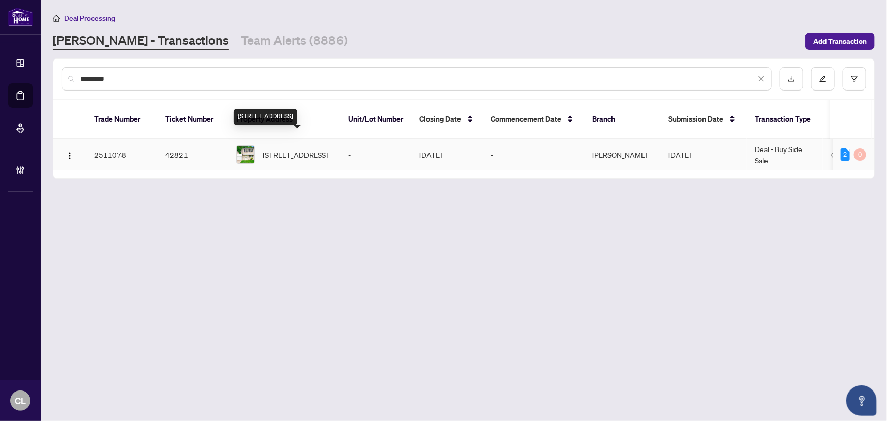
type input "*********"
click at [277, 149] on span "[STREET_ADDRESS]" at bounding box center [295, 154] width 65 height 11
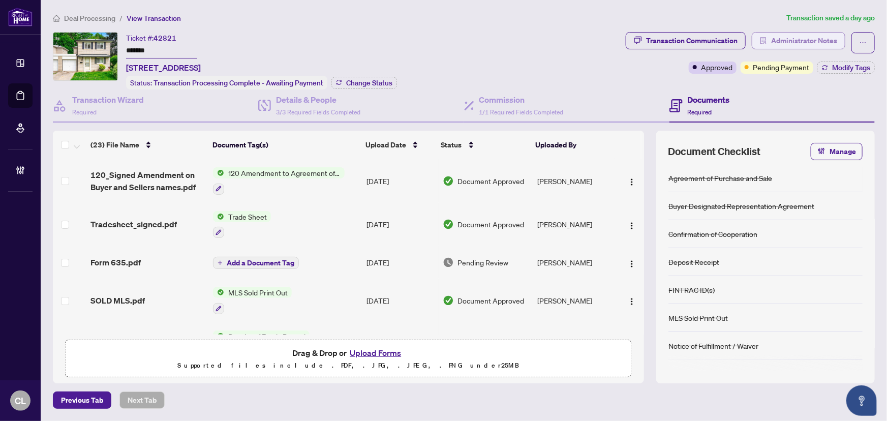
click at [786, 35] on span "Administrator Notes" at bounding box center [804, 41] width 66 height 16
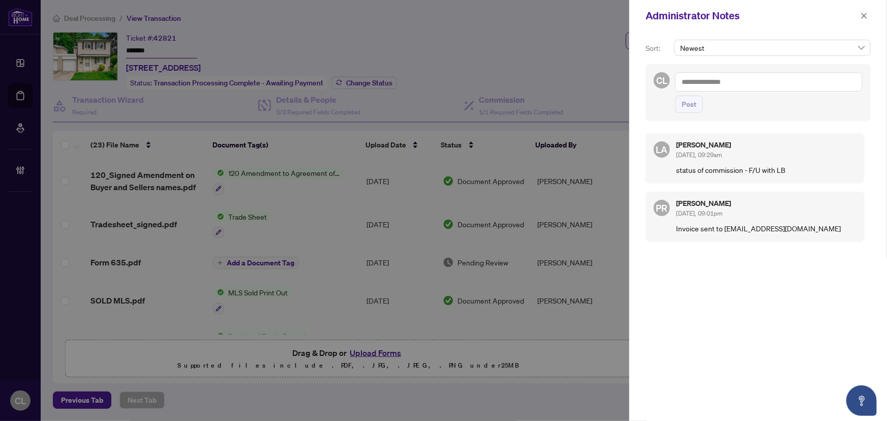
click at [700, 84] on textarea at bounding box center [769, 81] width 188 height 19
paste textarea "**********"
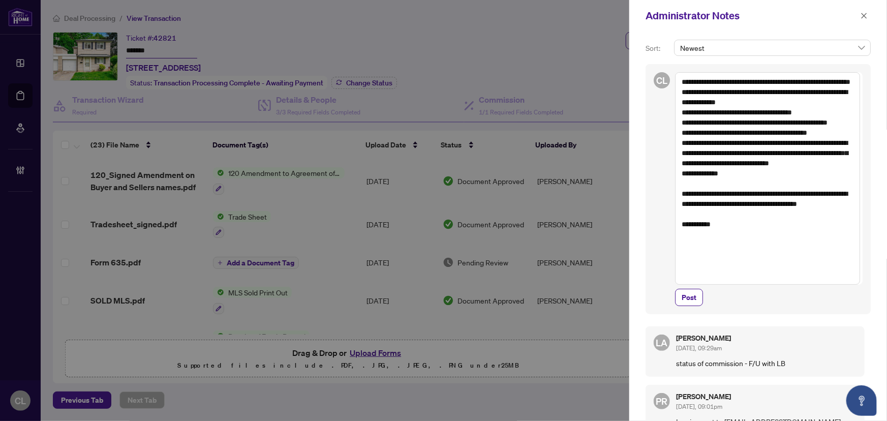
drag, startPoint x: 691, startPoint y: 165, endPoint x: 720, endPoint y: 191, distance: 38.5
click at [720, 191] on textarea "**********" at bounding box center [767, 178] width 185 height 213
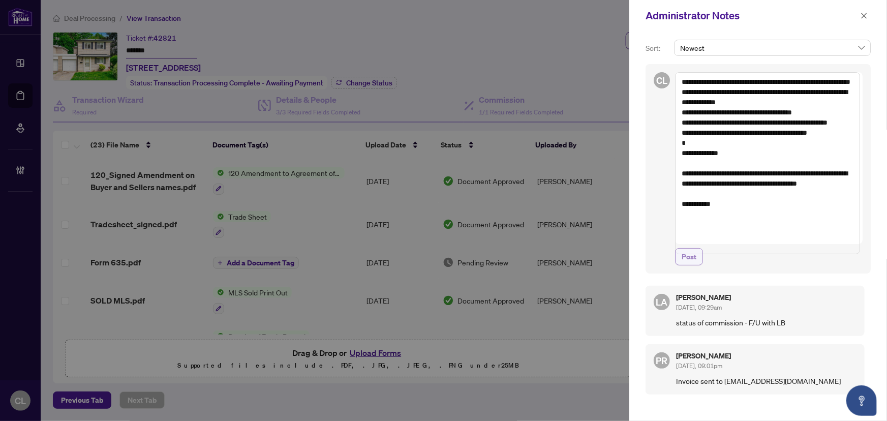
type textarea "**********"
click at [692, 265] on span "Post" at bounding box center [689, 257] width 15 height 16
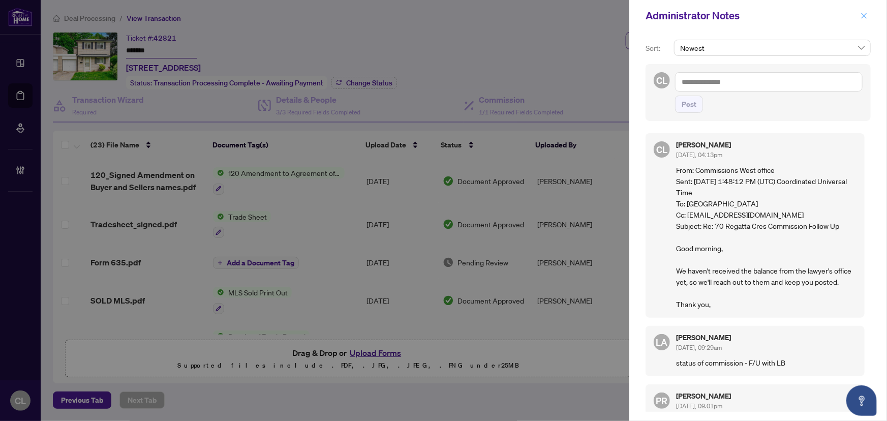
click at [861, 11] on span "button" at bounding box center [864, 16] width 7 height 16
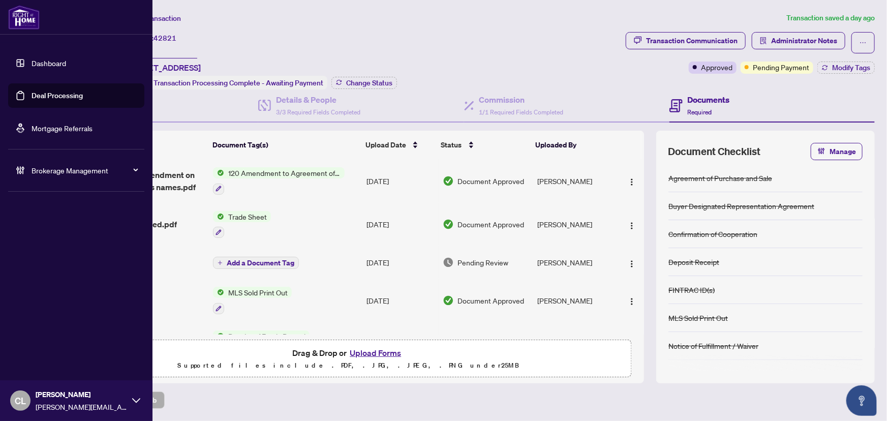
drag, startPoint x: 46, startPoint y: 94, endPoint x: 83, endPoint y: 95, distance: 36.6
click at [46, 94] on link "Deal Processing" at bounding box center [57, 95] width 51 height 9
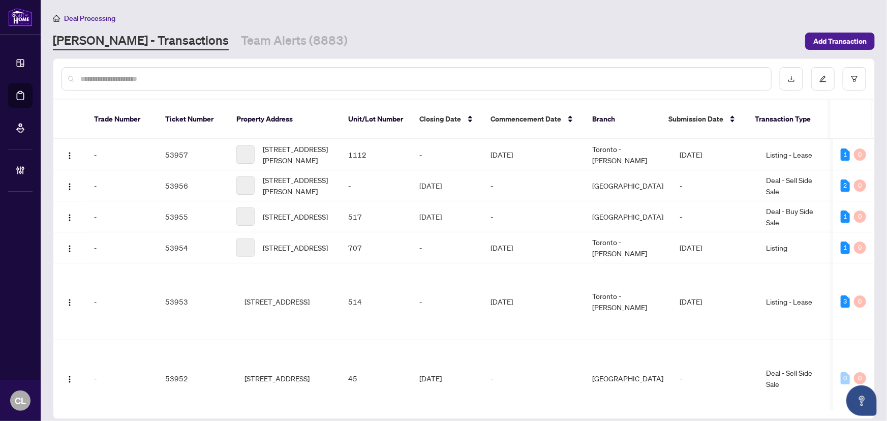
click at [196, 77] on input "text" at bounding box center [421, 78] width 683 height 11
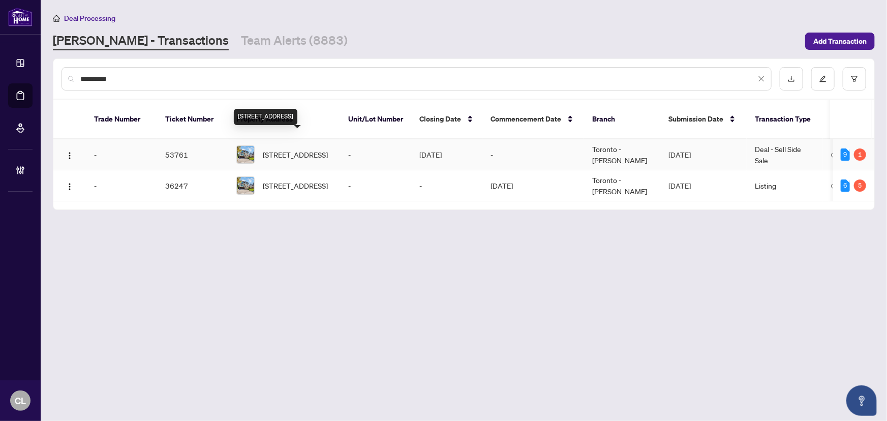
type input "**********"
click at [315, 149] on span "[STREET_ADDRESS]" at bounding box center [295, 154] width 65 height 11
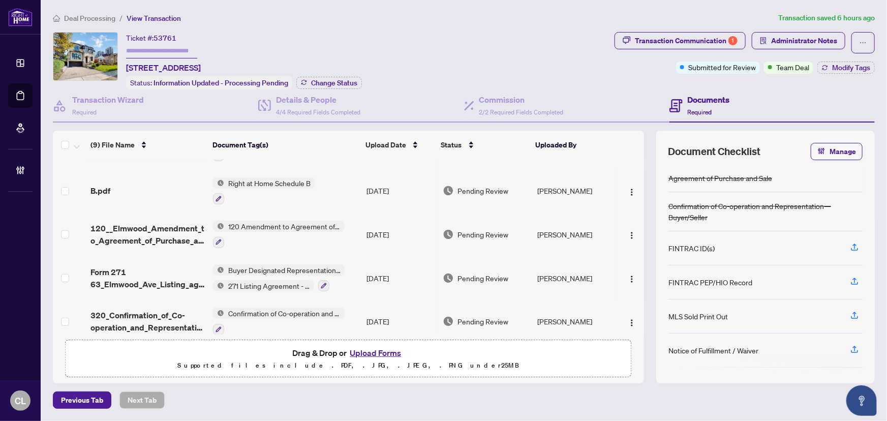
scroll to position [216, 0]
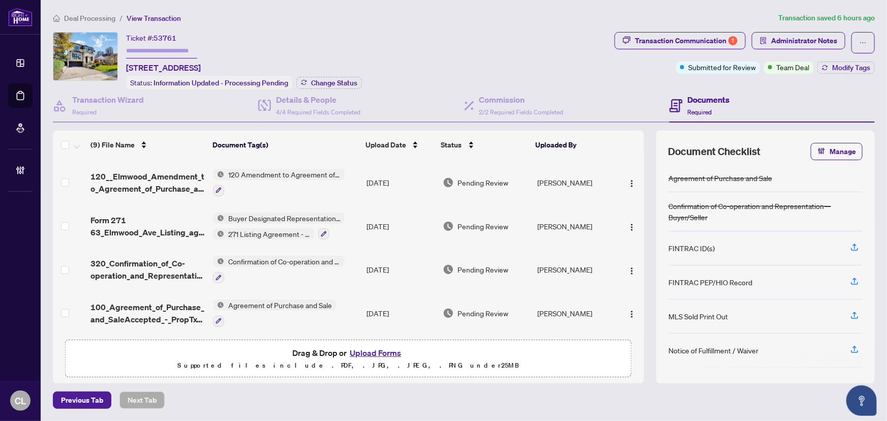
click at [134, 308] on span "100_Agreement_of_Purchase_and_SaleAccepted_-_PropTx-[PERSON_NAME].pdf" at bounding box center [148, 313] width 115 height 24
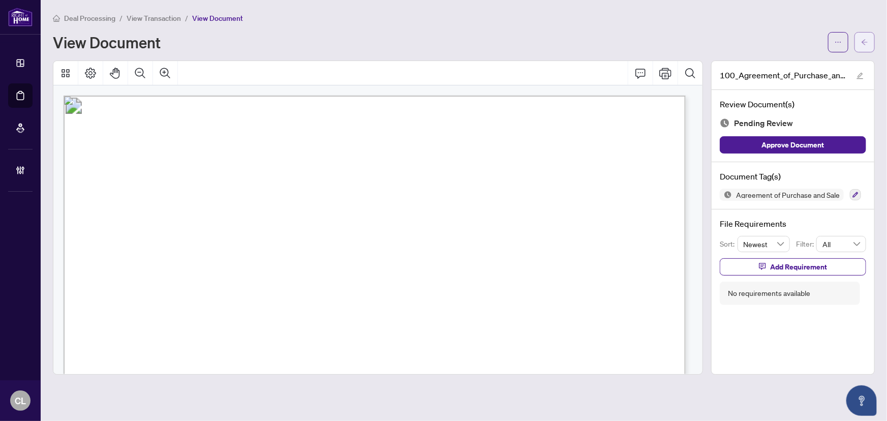
click at [868, 41] on icon "arrow-left" at bounding box center [864, 42] width 7 height 7
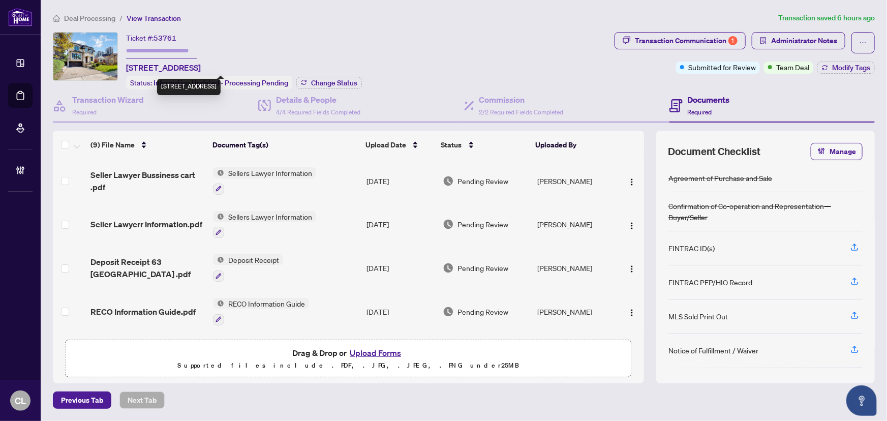
click at [170, 48] on input "text" at bounding box center [161, 51] width 71 height 15
type input "*"
type input "**********"
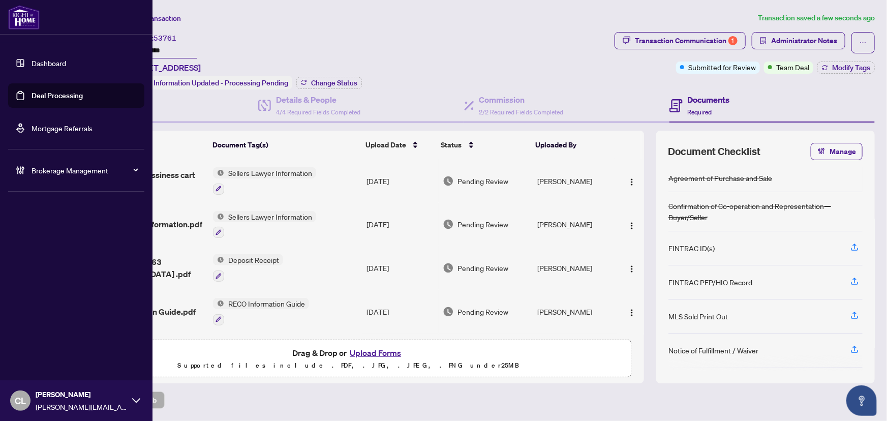
click at [41, 96] on link "Deal Processing" at bounding box center [57, 95] width 51 height 9
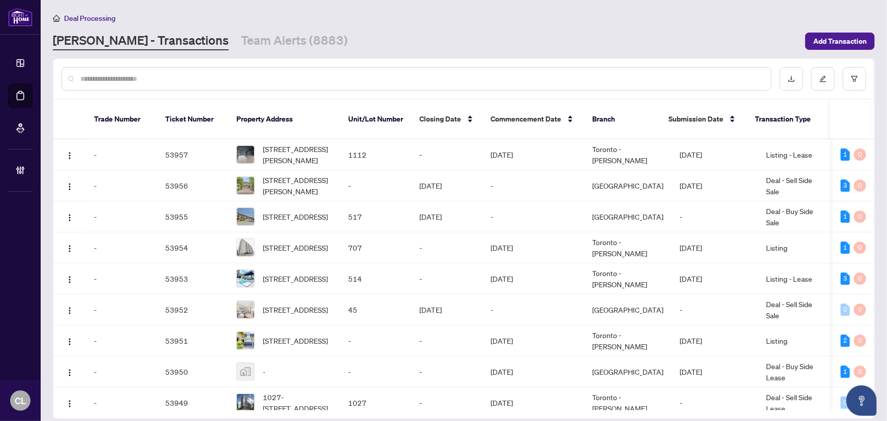
click at [156, 71] on div at bounding box center [417, 78] width 710 height 23
drag, startPoint x: 179, startPoint y: 73, endPoint x: 174, endPoint y: 74, distance: 5.1
click at [179, 74] on input "text" at bounding box center [421, 78] width 683 height 11
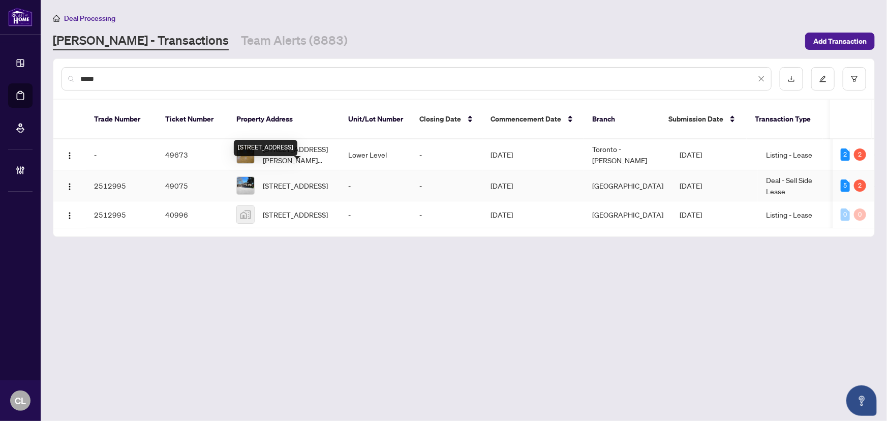
type input "*****"
click at [286, 180] on span "[STREET_ADDRESS]" at bounding box center [295, 185] width 65 height 11
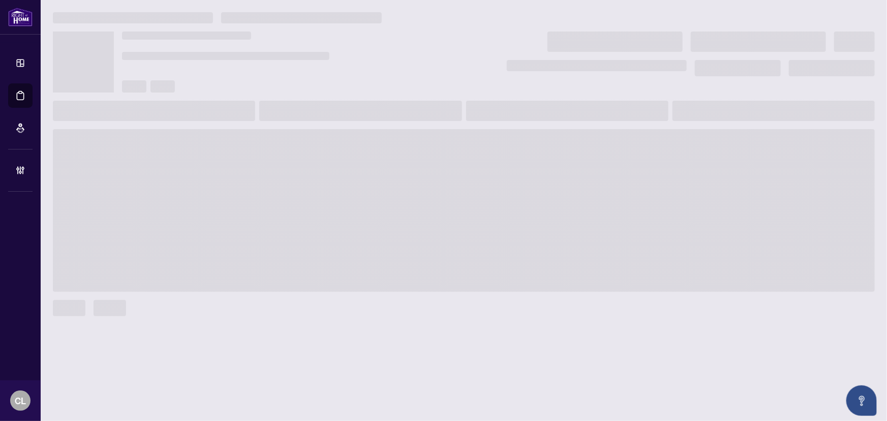
click at [286, 173] on span at bounding box center [464, 210] width 822 height 163
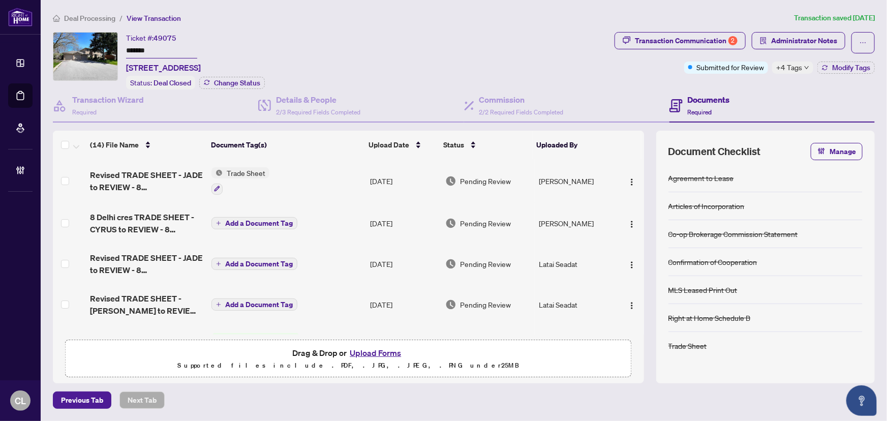
click at [363, 354] on button "Upload Forms" at bounding box center [375, 352] width 57 height 13
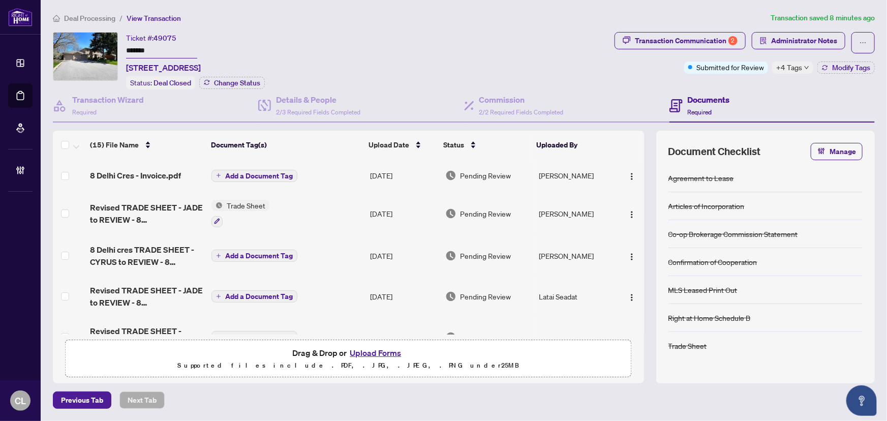
click at [421, 30] on div "Deal Processing / View Transaction Transaction saved 8 minutes ago Ticket #: 49…" at bounding box center [464, 210] width 830 height 397
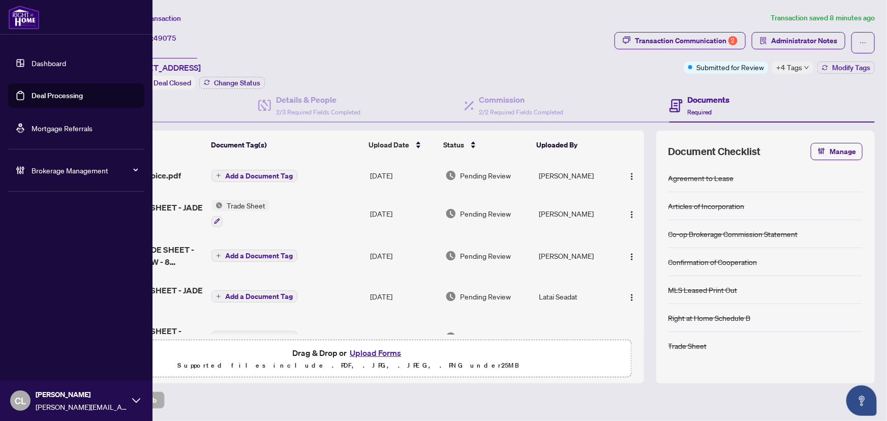
click at [23, 401] on span "CL" at bounding box center [20, 401] width 11 height 14
click at [50, 363] on span "Logout" at bounding box center [40, 361] width 23 height 16
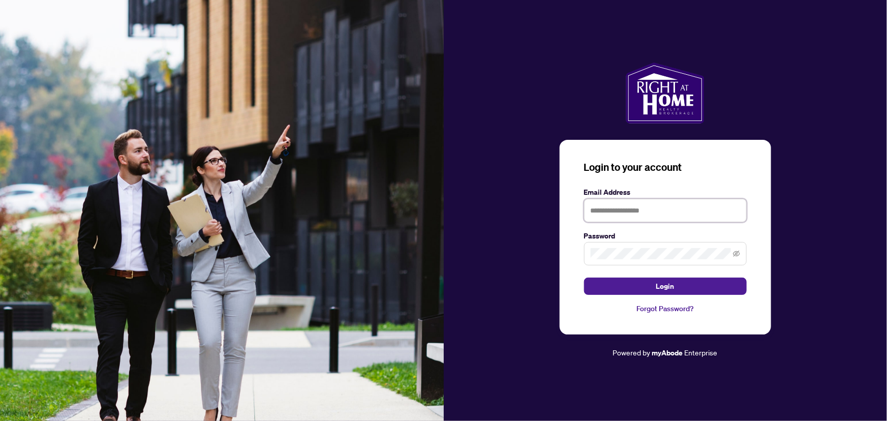
type input "**********"
